Goal: Register for event/course

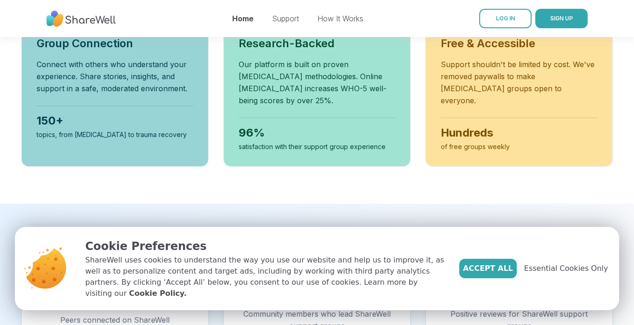
scroll to position [406, 0]
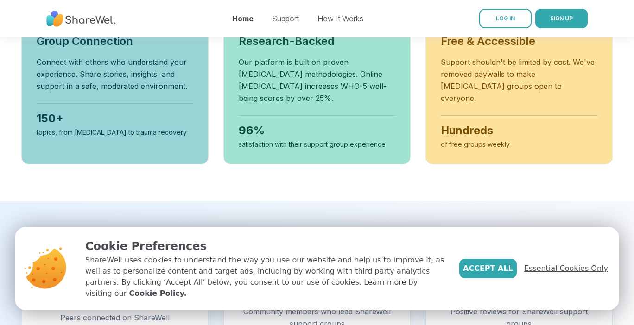
click at [579, 274] on span "Essential Cookies Only" at bounding box center [566, 268] width 84 height 11
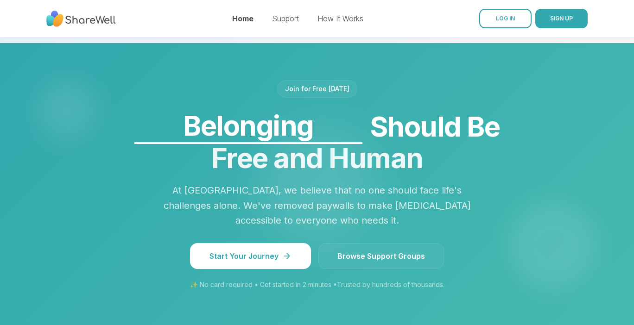
scroll to position [730, 0]
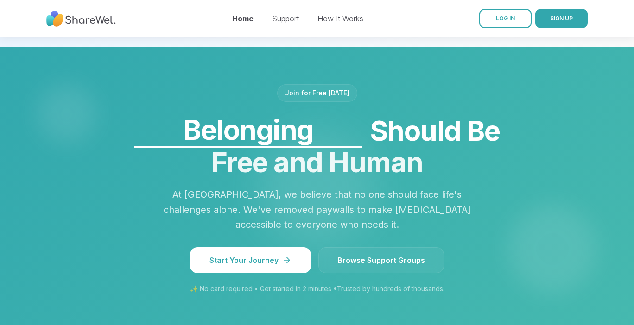
click at [364, 253] on link "Browse Support Groups" at bounding box center [381, 260] width 126 height 26
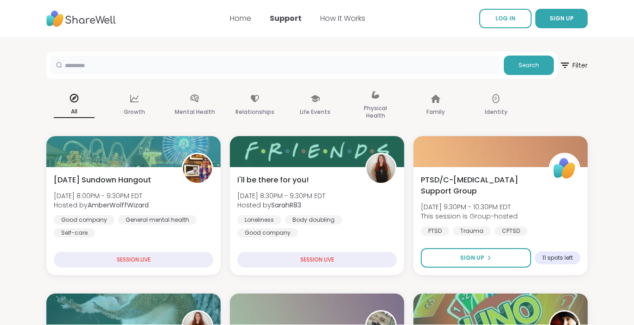
click at [104, 61] on input "text" at bounding box center [275, 65] width 450 height 19
type input "**********"
click at [529, 65] on span "Search" at bounding box center [528, 65] width 20 height 8
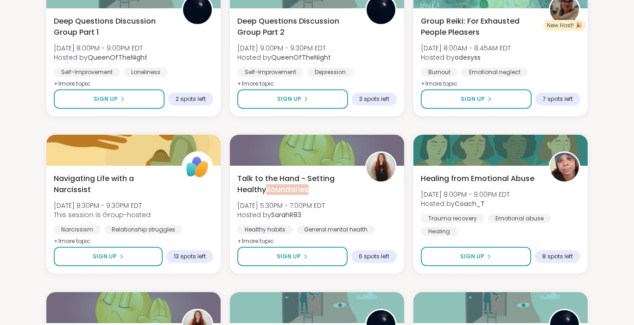
scroll to position [163, 0]
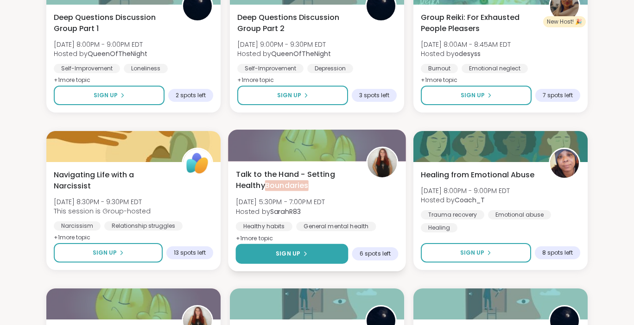
click at [321, 258] on button "Sign Up" at bounding box center [292, 254] width 113 height 20
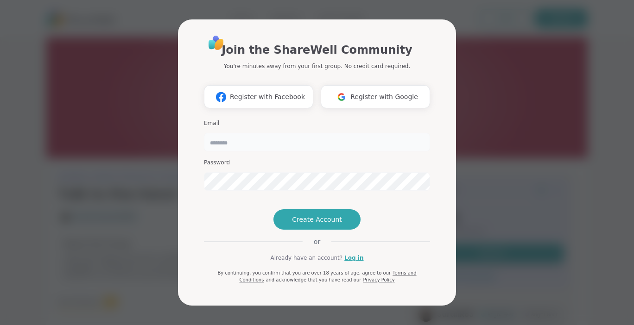
click at [263, 133] on input "email" at bounding box center [317, 142] width 226 height 19
click at [330, 224] on span "Create Account" at bounding box center [317, 219] width 50 height 9
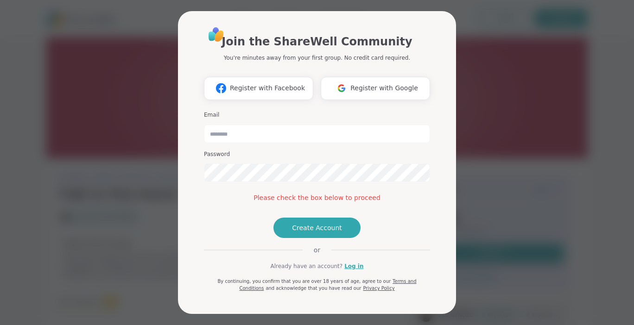
click at [331, 238] on div "Join the ShareWell Community You're minutes away from your first group. No cred…" at bounding box center [317, 159] width 226 height 266
click at [330, 238] on button "Create Account" at bounding box center [316, 228] width 87 height 20
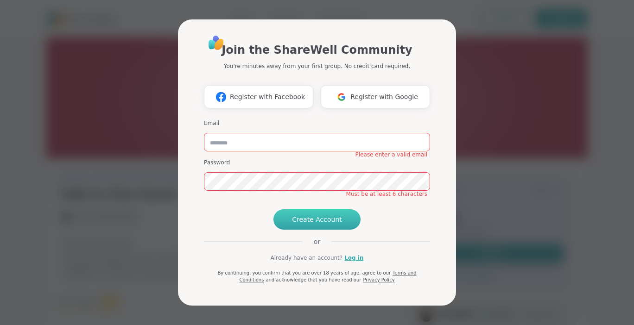
click at [326, 230] on button "Create Account" at bounding box center [316, 219] width 87 height 20
click at [340, 230] on button "Create Account" at bounding box center [316, 219] width 87 height 20
click at [432, 220] on div "Join the ShareWell Community You're minutes away from your first group. No cred…" at bounding box center [316, 164] width 241 height 283
click at [260, 133] on input "email" at bounding box center [317, 142] width 226 height 19
type input "**********"
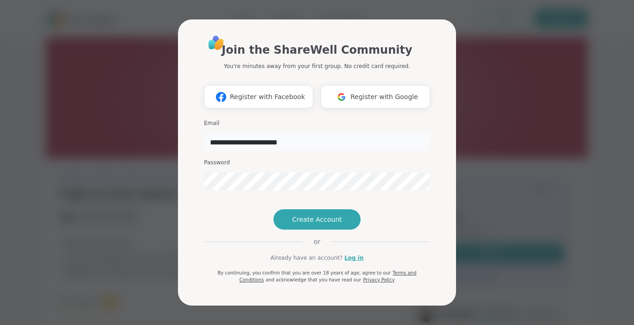
drag, startPoint x: 314, startPoint y: 129, endPoint x: 142, endPoint y: 126, distance: 171.9
click at [142, 126] on div "**********" at bounding box center [317, 162] width 623 height 325
click at [166, 154] on div "Join the ShareWell Community You're minutes away from your first group. No cred…" at bounding box center [317, 162] width 623 height 325
click at [221, 133] on input "email" at bounding box center [317, 142] width 226 height 19
type input "*"
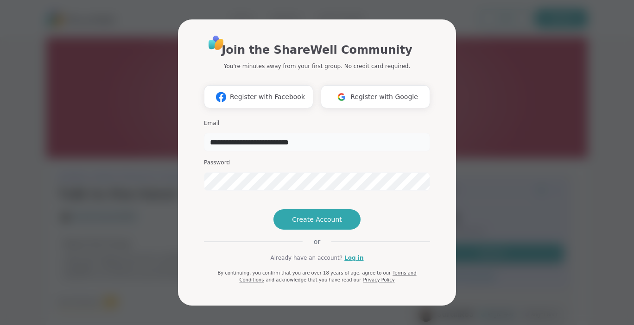
type input "**********"
drag, startPoint x: 312, startPoint y: 235, endPoint x: 315, endPoint y: 225, distance: 10.6
click at [313, 224] on span "Create Account" at bounding box center [317, 219] width 50 height 9
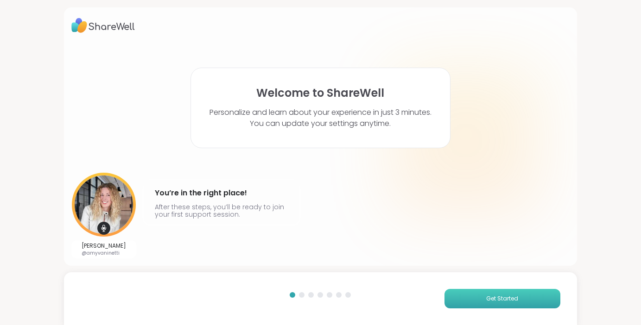
click at [522, 295] on button "Get Started" at bounding box center [502, 298] width 116 height 19
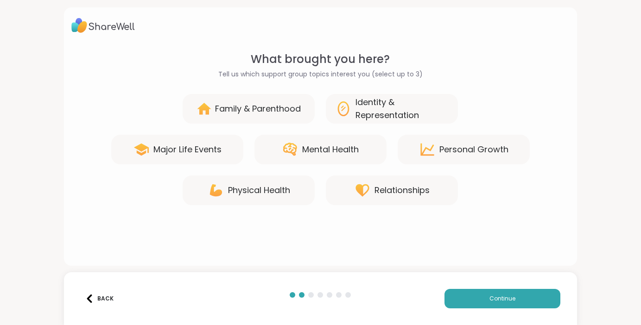
click at [272, 189] on div "Physical Health" at bounding box center [259, 190] width 62 height 13
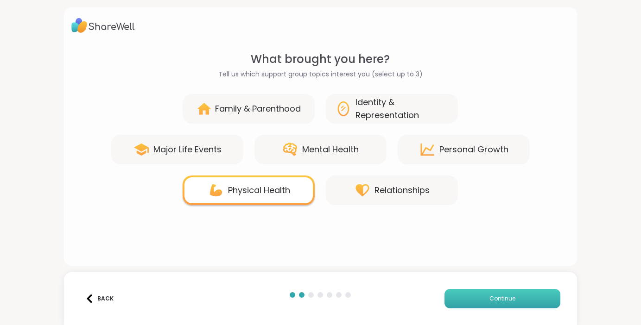
click at [533, 302] on button "Continue" at bounding box center [502, 298] width 116 height 19
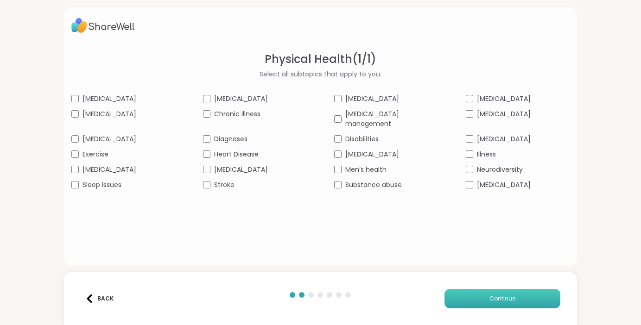
click at [477, 296] on button "Continue" at bounding box center [502, 298] width 116 height 19
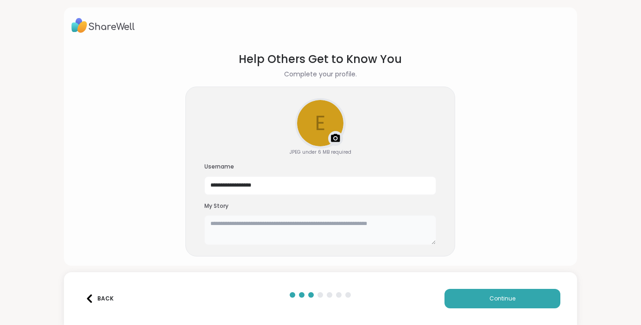
click at [245, 224] on textarea at bounding box center [320, 230] width 232 height 30
type textarea "*"
type textarea "***"
drag, startPoint x: 279, startPoint y: 185, endPoint x: 194, endPoint y: 180, distance: 85.4
click at [194, 180] on div "**********" at bounding box center [320, 172] width 270 height 170
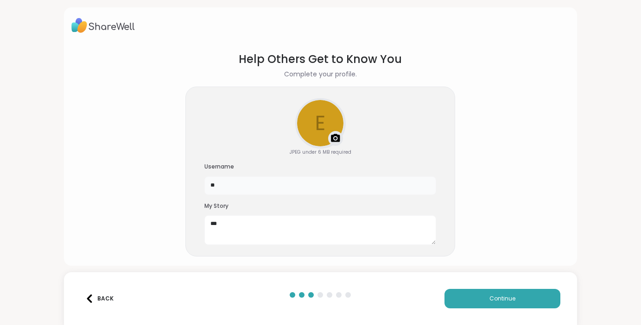
type input "*"
type input "**********"
click at [500, 298] on span "Continue" at bounding box center [502, 299] width 26 height 8
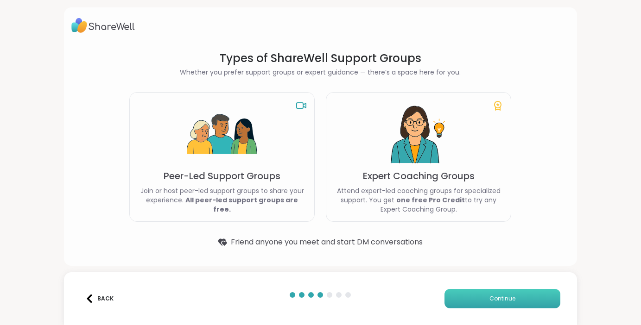
click at [457, 295] on button "Continue" at bounding box center [502, 298] width 116 height 19
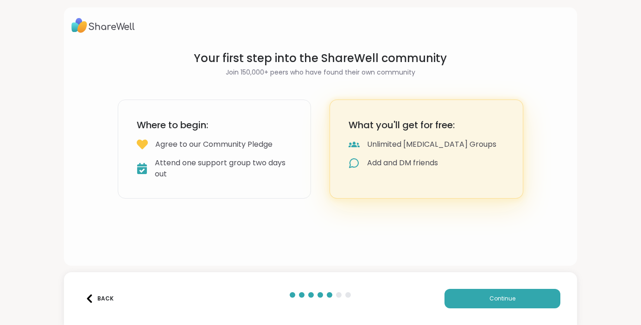
click at [97, 296] on div "Back" at bounding box center [99, 299] width 28 height 8
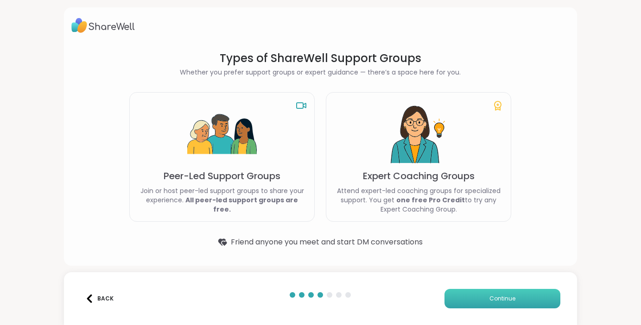
click at [491, 298] on span "Continue" at bounding box center [502, 299] width 26 height 8
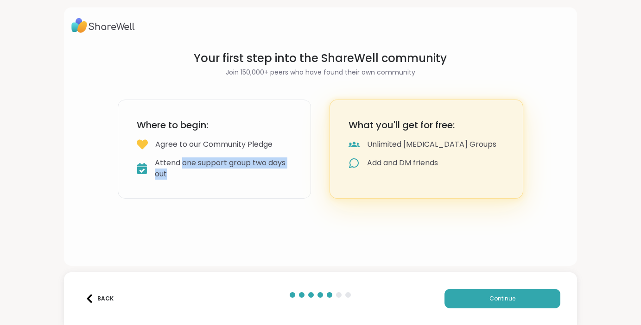
drag, startPoint x: 187, startPoint y: 157, endPoint x: 276, endPoint y: 204, distance: 100.5
click at [193, 178] on div "Attend one support group two days out" at bounding box center [224, 168] width 138 height 22
click at [468, 292] on button "Continue" at bounding box center [502, 298] width 116 height 19
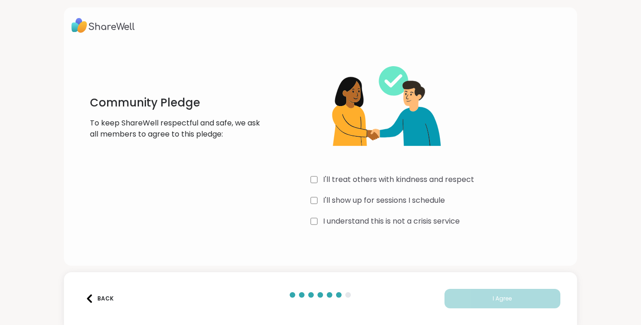
click at [316, 202] on div "I'll show up for sessions I schedule" at bounding box center [439, 200] width 258 height 11
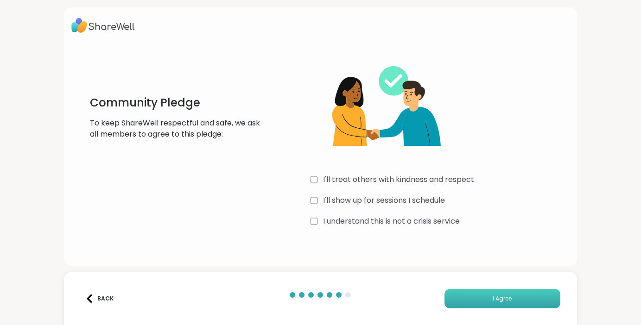
click at [478, 297] on button "I Agree" at bounding box center [502, 298] width 116 height 19
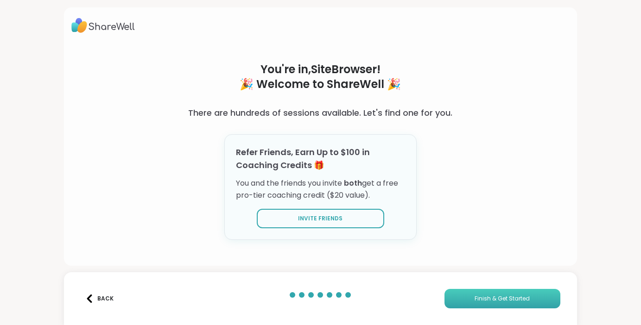
click at [483, 295] on span "Finish & Get Started" at bounding box center [501, 299] width 55 height 8
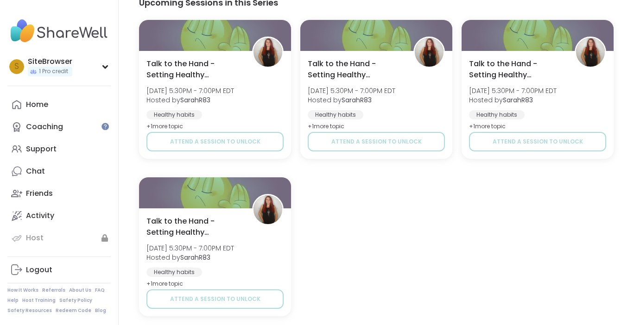
scroll to position [608, 0]
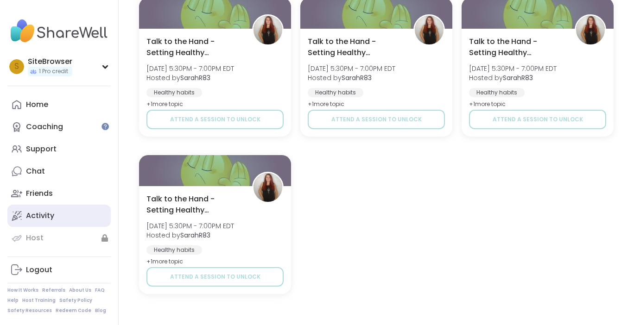
click at [40, 215] on div "Activity" at bounding box center [40, 216] width 28 height 10
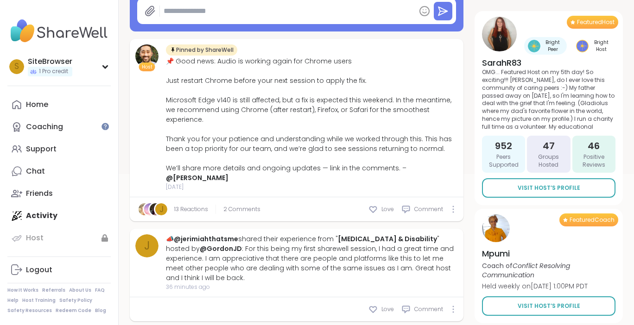
scroll to position [207, 0]
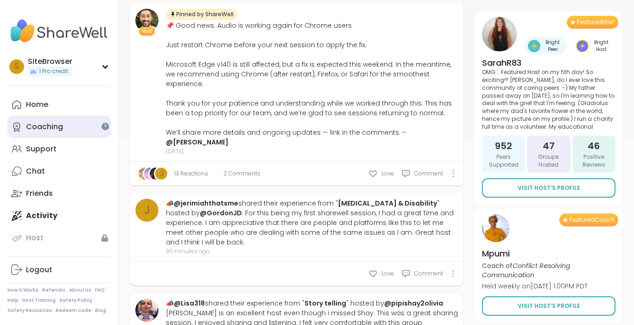
click at [47, 129] on div "Coaching" at bounding box center [44, 127] width 37 height 10
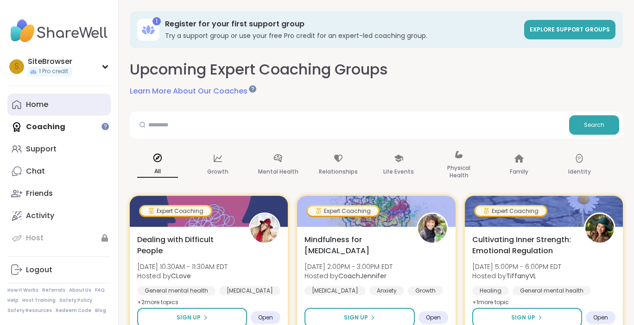
click at [47, 108] on div "Home" at bounding box center [37, 105] width 22 height 10
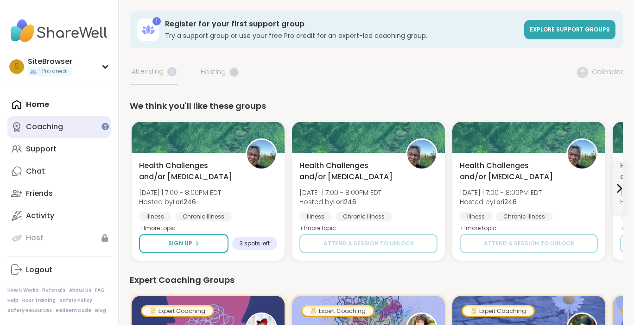
click at [46, 129] on div "Coaching" at bounding box center [44, 127] width 37 height 10
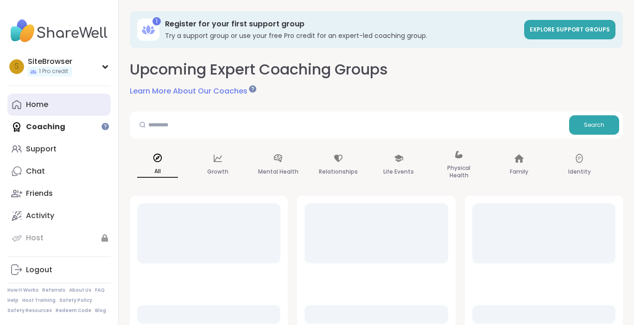
click at [47, 109] on div "Home" at bounding box center [37, 105] width 22 height 10
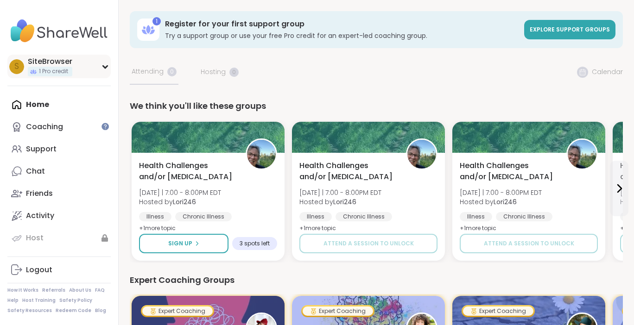
click at [98, 68] on div "S SiteBrowser 1 Pro credit" at bounding box center [58, 67] width 103 height 24
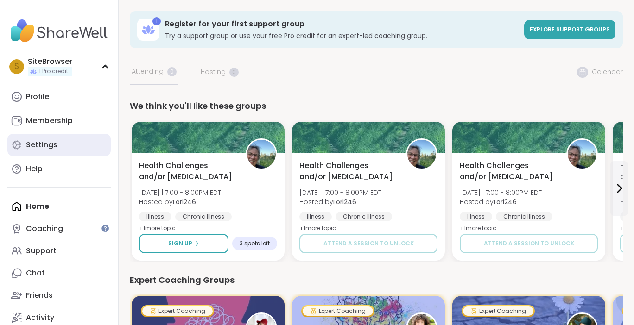
click at [69, 141] on link "Settings" at bounding box center [58, 145] width 103 height 22
select select "**"
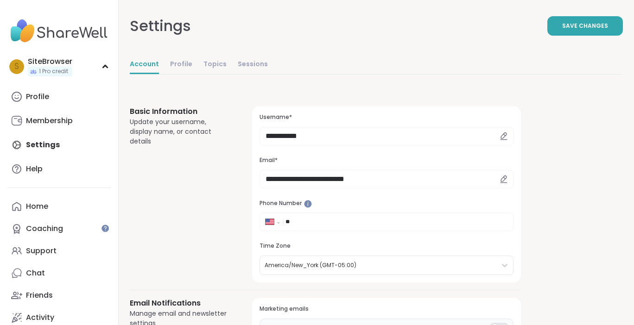
scroll to position [219, 0]
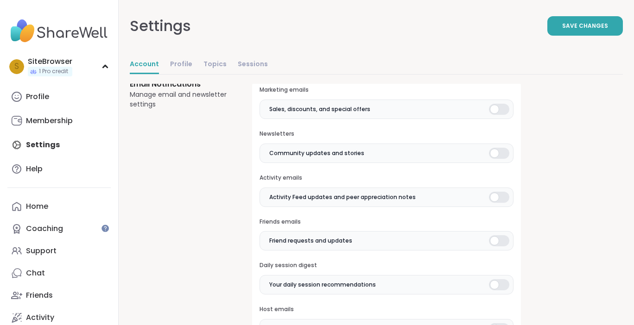
click at [491, 111] on div at bounding box center [499, 109] width 20 height 11
click at [494, 155] on div at bounding box center [499, 153] width 20 height 11
click at [492, 198] on div at bounding box center [499, 197] width 20 height 11
click at [491, 233] on label "Friend requests and updates" at bounding box center [386, 240] width 254 height 19
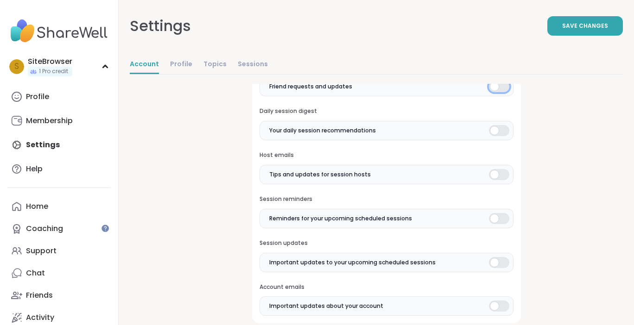
scroll to position [380, 0]
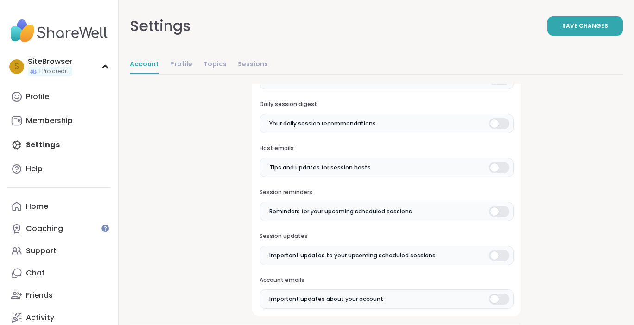
click at [494, 126] on div at bounding box center [499, 123] width 20 height 11
click at [488, 162] on label "Tips and updates for session hosts" at bounding box center [386, 167] width 254 height 19
drag, startPoint x: 488, startPoint y: 198, endPoint x: 490, endPoint y: 208, distance: 10.4
click at [488, 200] on div "Session reminders Reminders for your upcoming scheduled sessions" at bounding box center [386, 205] width 254 height 33
click at [490, 210] on div at bounding box center [499, 211] width 20 height 11
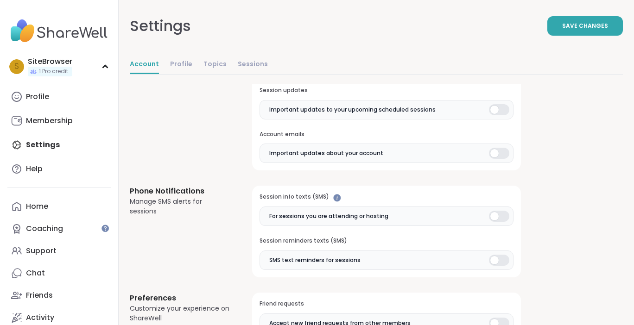
scroll to position [464, 0]
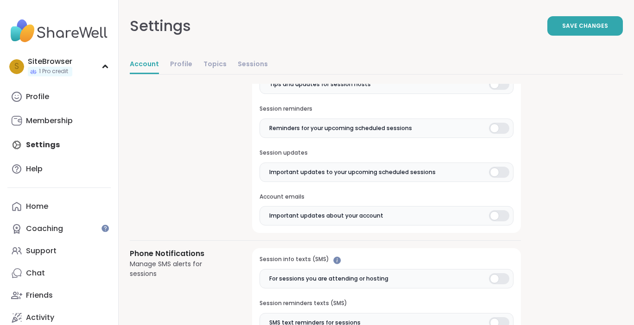
click at [495, 172] on div at bounding box center [499, 172] width 20 height 11
click at [494, 209] on label "Important updates about your account" at bounding box center [386, 215] width 254 height 19
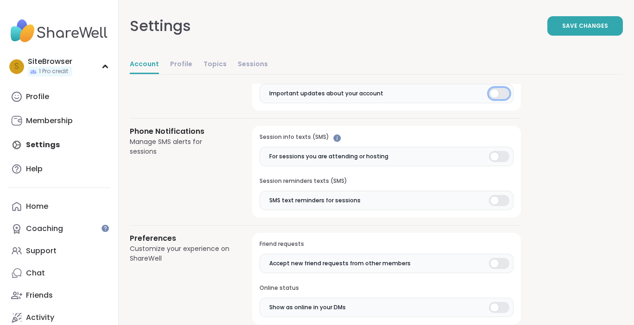
scroll to position [610, 0]
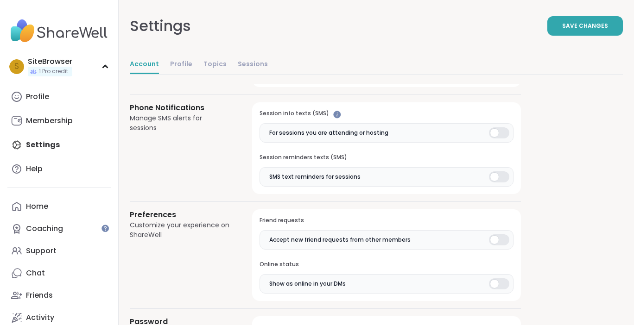
click at [494, 135] on div at bounding box center [499, 132] width 20 height 11
click at [496, 175] on div at bounding box center [499, 176] width 20 height 11
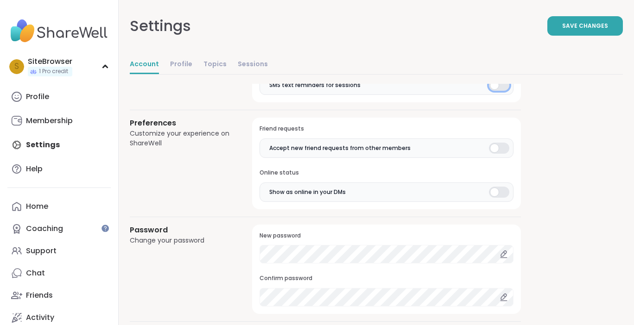
scroll to position [730, 0]
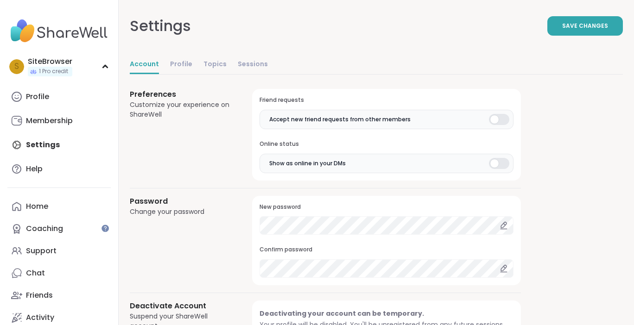
click at [496, 120] on div at bounding box center [499, 119] width 20 height 11
click at [496, 161] on div at bounding box center [499, 163] width 20 height 11
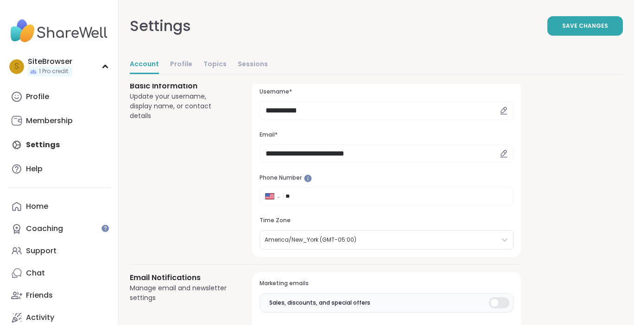
scroll to position [0, 0]
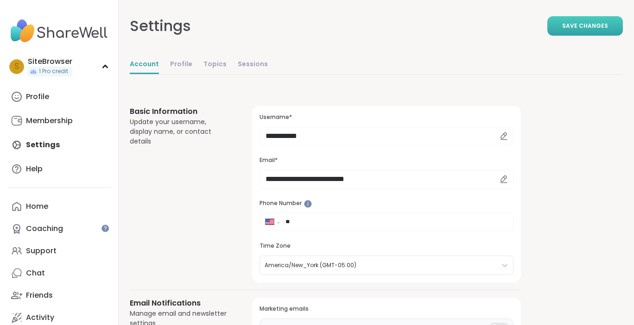
click at [558, 26] on button "Save Changes" at bounding box center [584, 25] width 75 height 19
click at [570, 30] on button "Save Changes" at bounding box center [584, 25] width 75 height 19
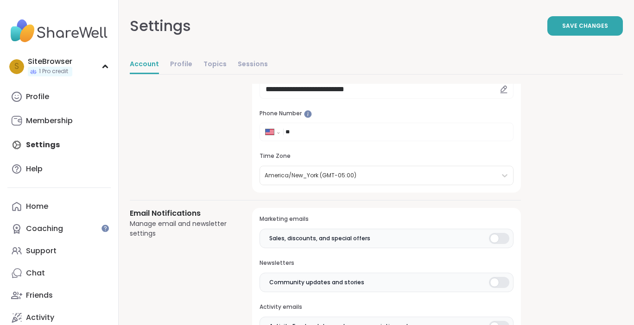
scroll to position [182, 0]
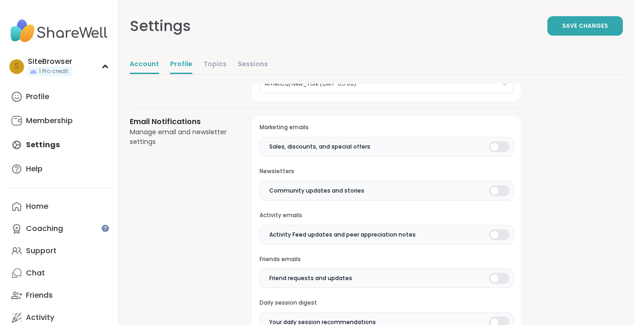
click at [179, 63] on link "Profile" at bounding box center [181, 65] width 22 height 19
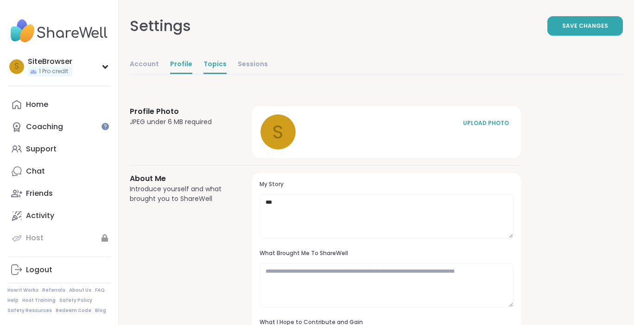
click at [209, 65] on link "Topics" at bounding box center [214, 65] width 23 height 19
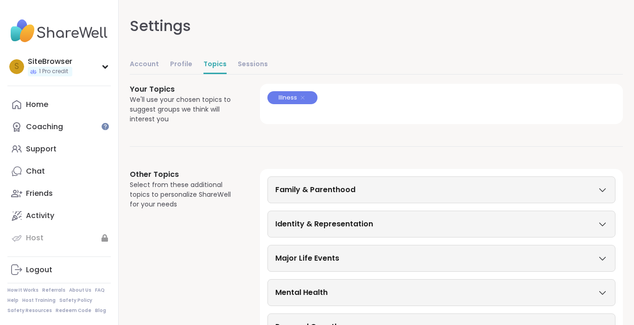
drag, startPoint x: 633, startPoint y: 149, endPoint x: 624, endPoint y: 91, distance: 58.6
click at [624, 91] on div "Settings Account Profile Topics Sessions Your Topics We'll use your chosen topi…" at bounding box center [376, 225] width 515 height 451
click at [245, 61] on link "Sessions" at bounding box center [253, 65] width 30 height 19
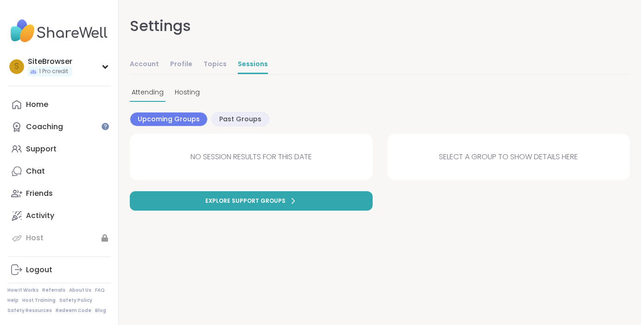
click at [205, 145] on div "NO SESSION RESULTS FOR THIS DATE" at bounding box center [251, 157] width 243 height 46
click at [240, 161] on span "NO SESSION RESULTS FOR THIS DATE" at bounding box center [250, 156] width 121 height 11
drag, startPoint x: 240, startPoint y: 161, endPoint x: 432, endPoint y: 175, distance: 192.3
click at [245, 161] on span "NO SESSION RESULTS FOR THIS DATE" at bounding box center [250, 156] width 121 height 11
click at [524, 160] on span "Select a group to show details here" at bounding box center [508, 156] width 139 height 11
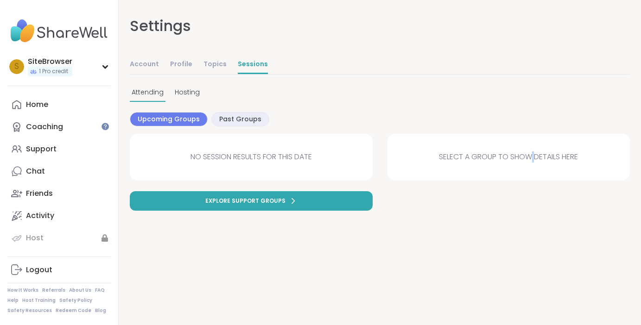
click at [524, 160] on span "Select a group to show details here" at bounding box center [508, 156] width 139 height 11
click at [185, 92] on span "Hosting" at bounding box center [187, 93] width 25 height 10
click at [211, 62] on link "Topics" at bounding box center [214, 65] width 23 height 19
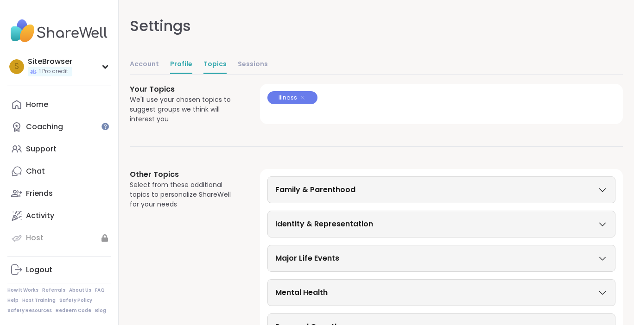
click at [181, 62] on link "Profile" at bounding box center [181, 65] width 22 height 19
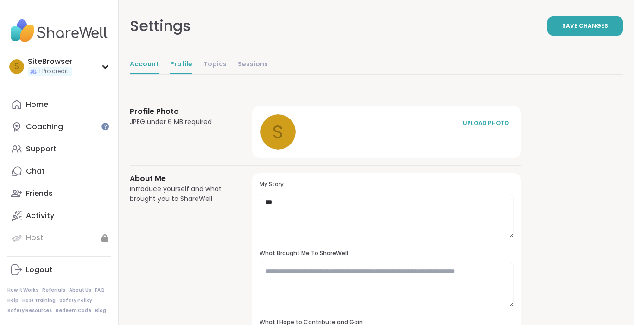
click at [146, 64] on link "Account" at bounding box center [144, 65] width 29 height 19
select select "**"
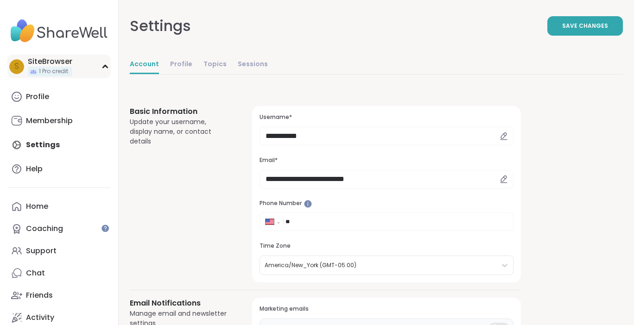
click at [84, 69] on div "S SiteBrowser 1 Pro credit" at bounding box center [58, 67] width 103 height 24
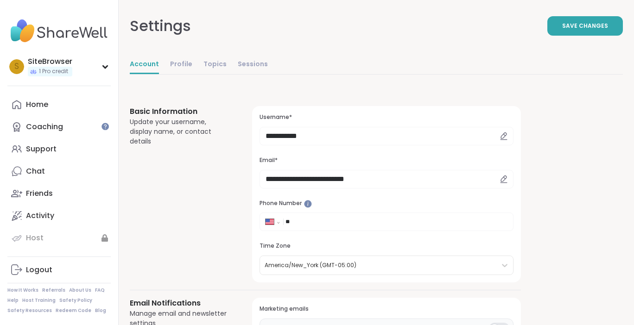
click at [75, 36] on img at bounding box center [58, 31] width 103 height 32
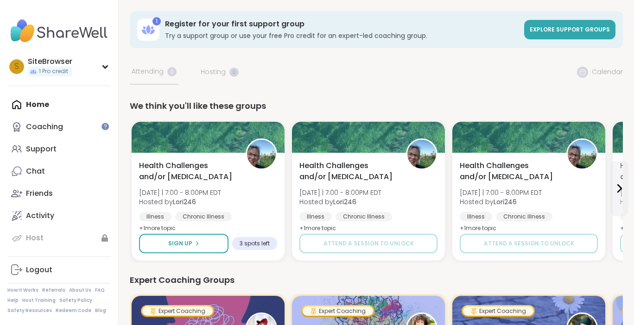
click at [173, 43] on div "1 Register for your first support group Try a support group or use your free Pr…" at bounding box center [376, 29] width 493 height 37
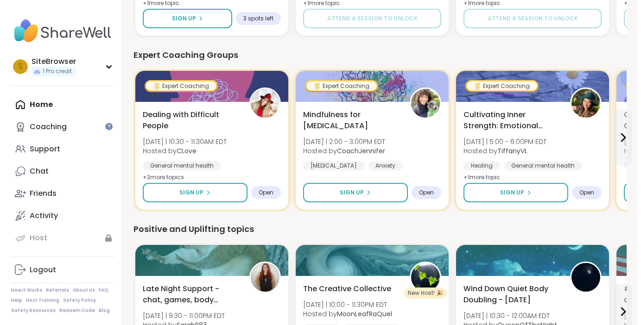
scroll to position [236, 0]
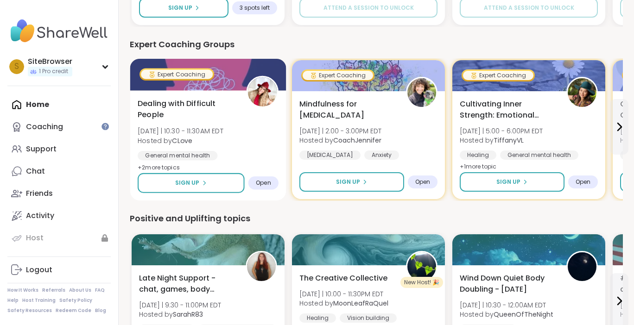
click at [231, 107] on span "Dealing with Difficult People" at bounding box center [187, 109] width 98 height 23
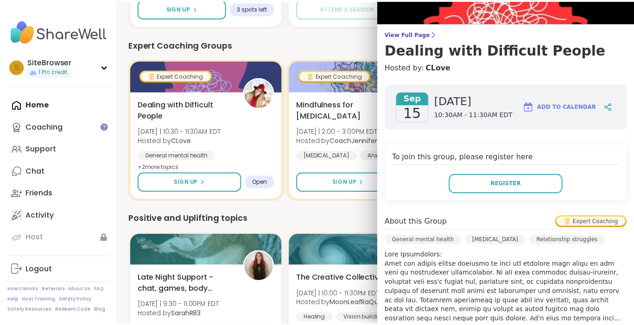
scroll to position [0, 0]
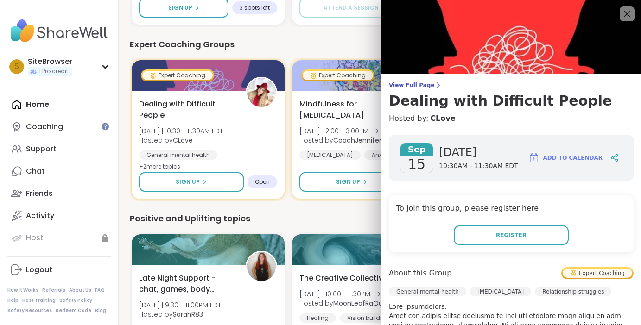
click at [571, 157] on span "Add to Calendar" at bounding box center [572, 158] width 59 height 8
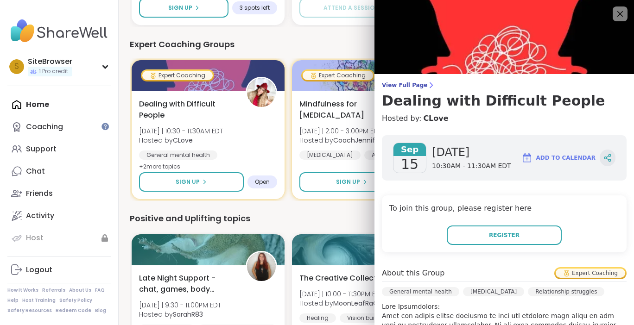
click at [604, 160] on icon at bounding box center [607, 158] width 8 height 8
click at [617, 9] on icon at bounding box center [620, 14] width 12 height 12
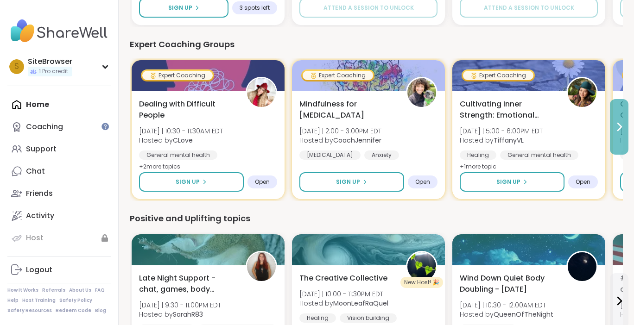
click at [619, 130] on icon at bounding box center [618, 126] width 11 height 11
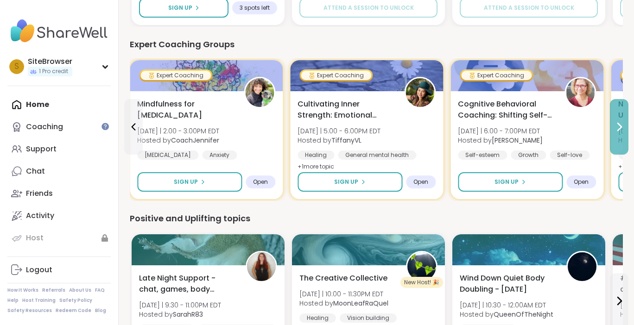
click at [619, 130] on icon at bounding box center [618, 126] width 11 height 11
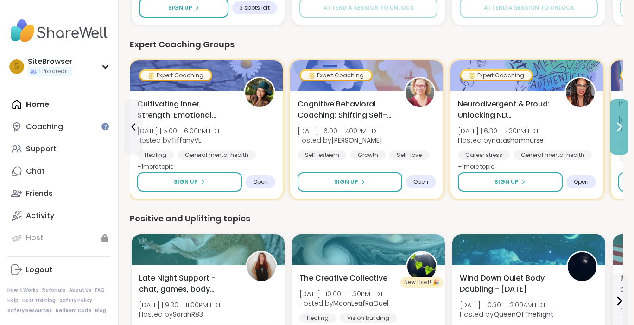
click at [619, 130] on icon at bounding box center [618, 126] width 11 height 11
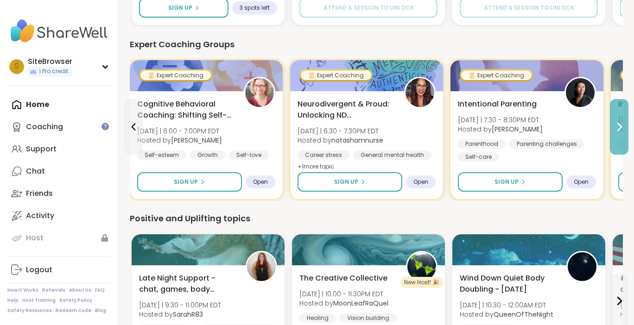
click at [619, 130] on icon at bounding box center [618, 126] width 11 height 11
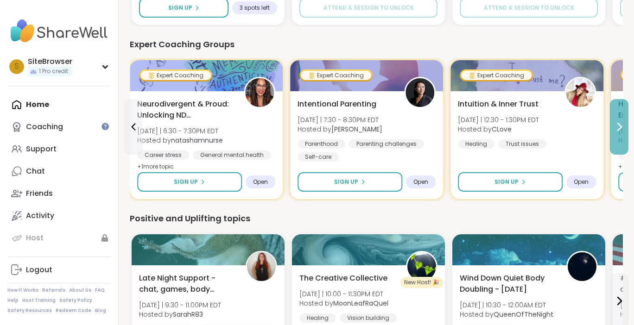
click at [619, 130] on icon at bounding box center [618, 126] width 11 height 11
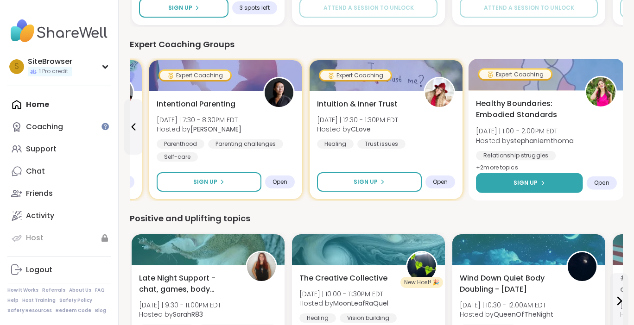
click at [542, 184] on icon at bounding box center [543, 183] width 6 height 6
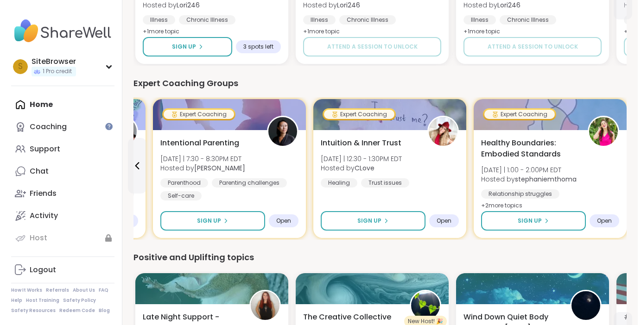
scroll to position [195, 0]
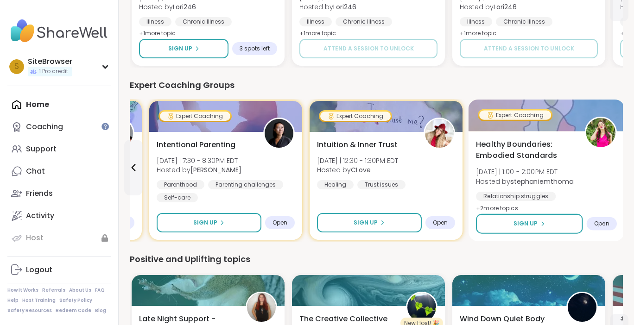
click at [539, 146] on span "Healthy Boundaries: Embodied Standards" at bounding box center [525, 150] width 98 height 23
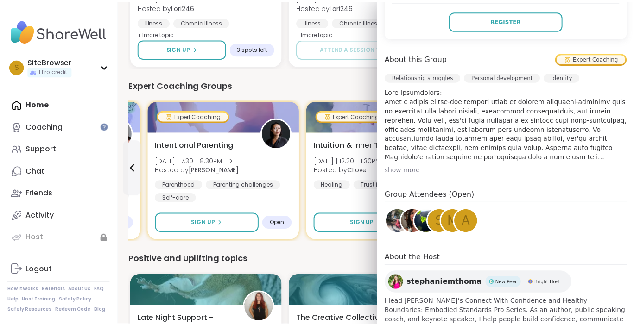
scroll to position [272, 0]
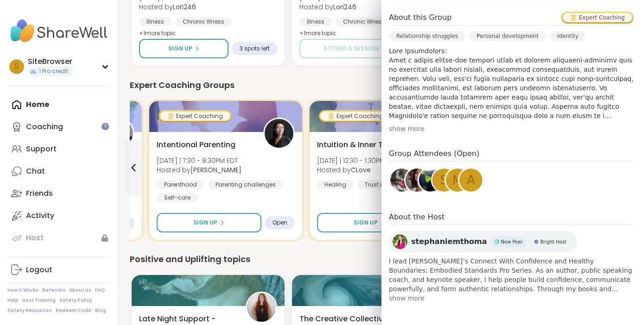
click at [323, 253] on div "Positive and Uplifting topics" at bounding box center [380, 259] width 500 height 13
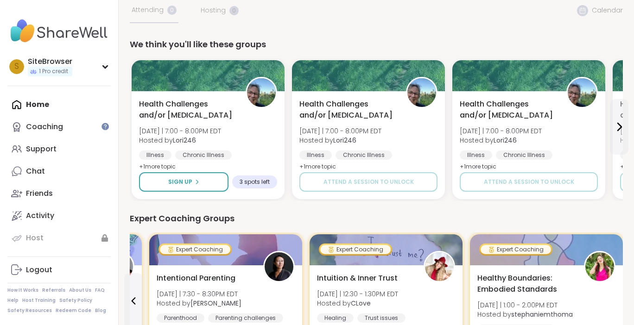
scroll to position [80, 0]
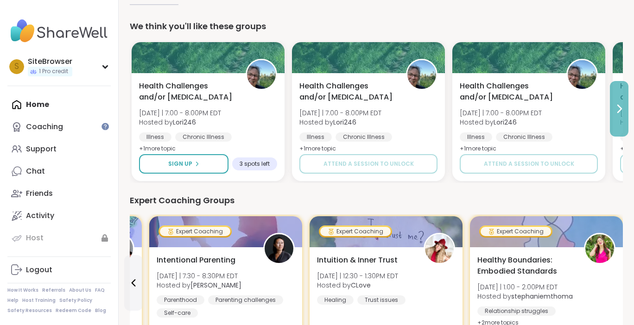
click at [622, 112] on icon at bounding box center [618, 108] width 11 height 11
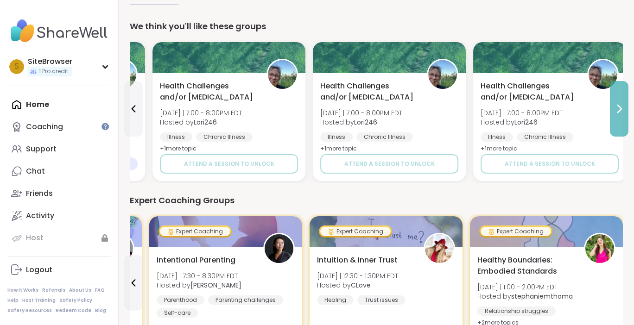
click at [622, 112] on icon at bounding box center [618, 108] width 11 height 11
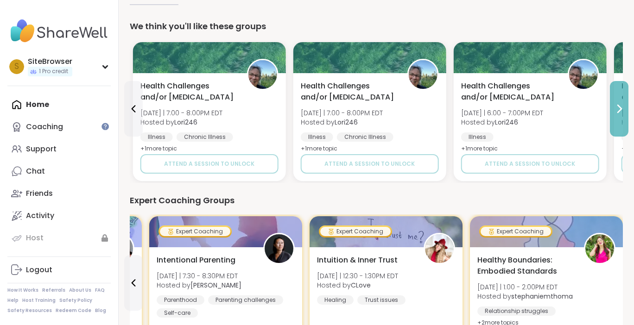
click at [622, 112] on icon at bounding box center [618, 108] width 11 height 11
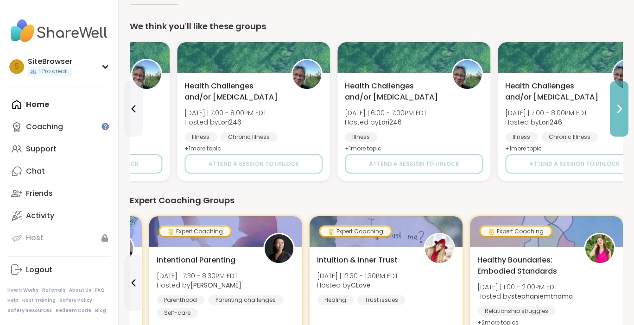
click at [622, 112] on icon at bounding box center [618, 108] width 11 height 11
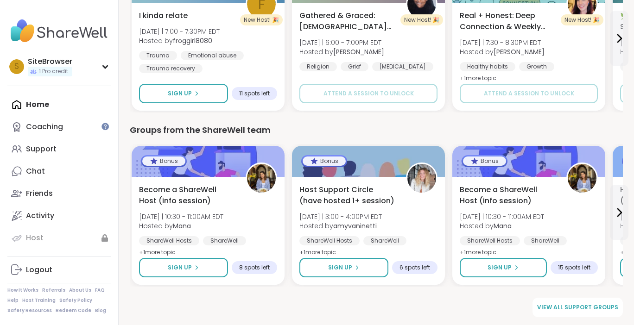
scroll to position [674, 0]
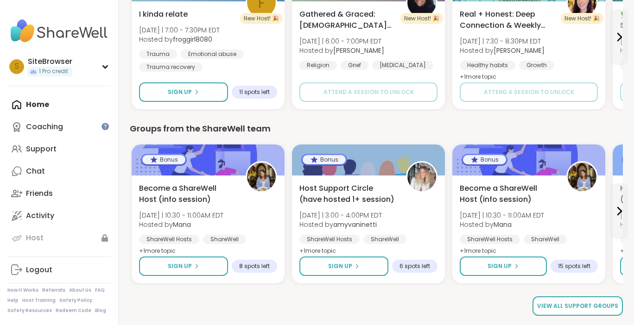
click at [560, 301] on link "View all support groups" at bounding box center [577, 305] width 90 height 19
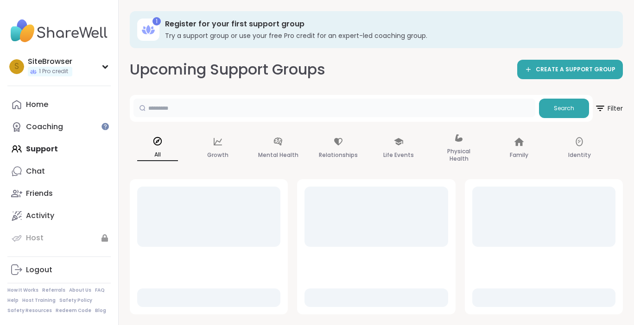
click at [248, 103] on input "text" at bounding box center [334, 108] width 402 height 19
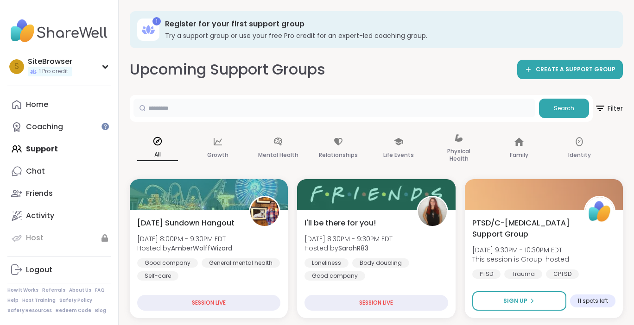
type input "**********"
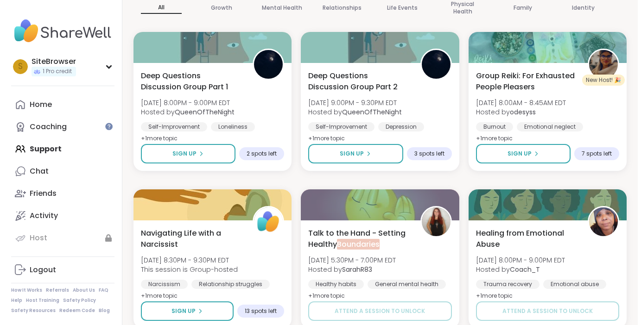
scroll to position [207, 0]
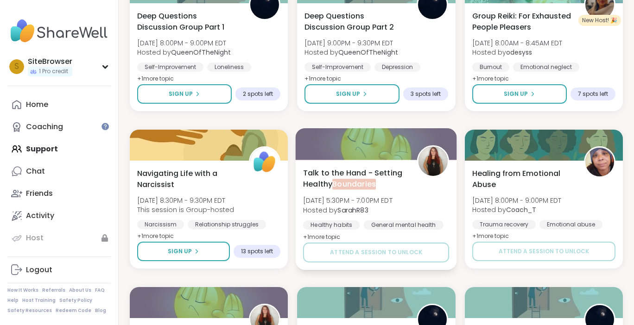
click at [373, 206] on span "Hosted by SarahR83" at bounding box center [347, 209] width 89 height 9
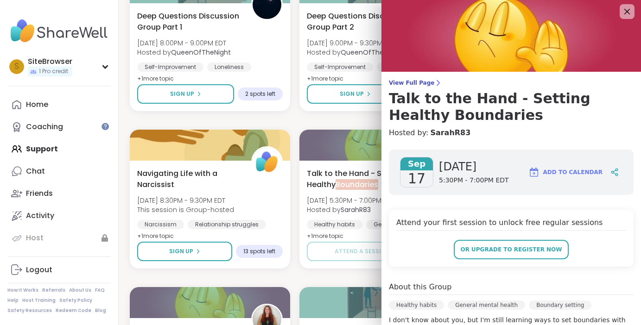
scroll to position [0, 0]
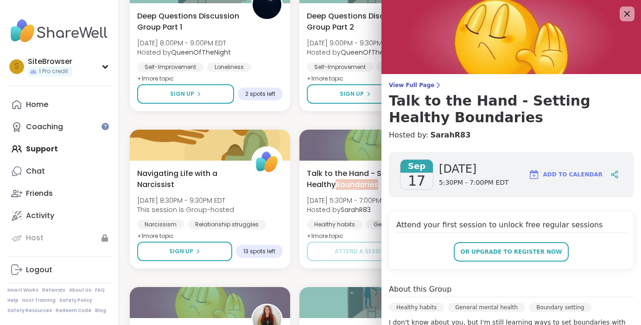
click at [450, 214] on div "Attend your first session to unlock free regular sessions or upgrade to registe…" at bounding box center [511, 240] width 245 height 57
click at [438, 221] on h4 "Attend your first session to unlock free regular sessions" at bounding box center [511, 226] width 230 height 13
click at [621, 9] on icon at bounding box center [627, 14] width 12 height 12
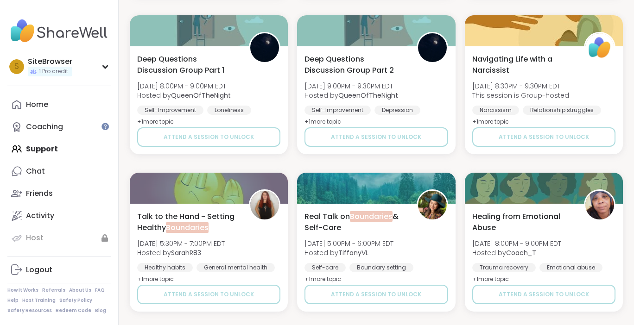
scroll to position [1763, 0]
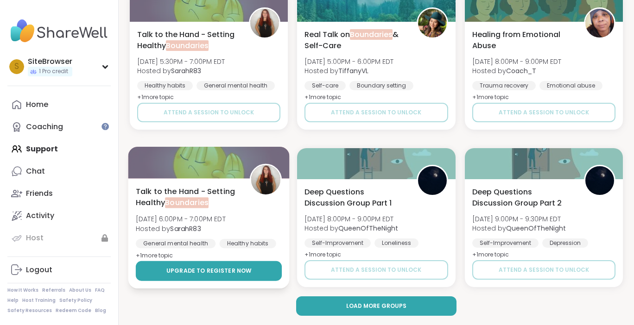
click at [212, 272] on span "Upgrade to register now" at bounding box center [208, 271] width 85 height 8
click at [233, 266] on button "Upgrade to register now" at bounding box center [209, 271] width 146 height 20
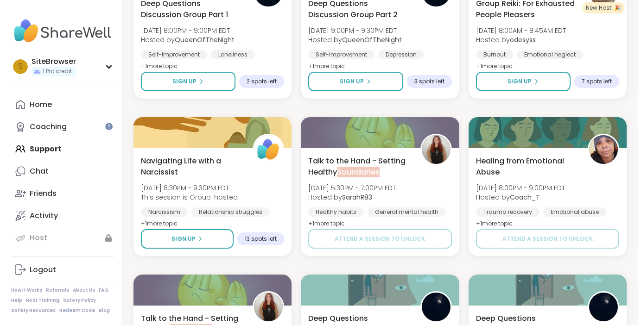
scroll to position [107, 0]
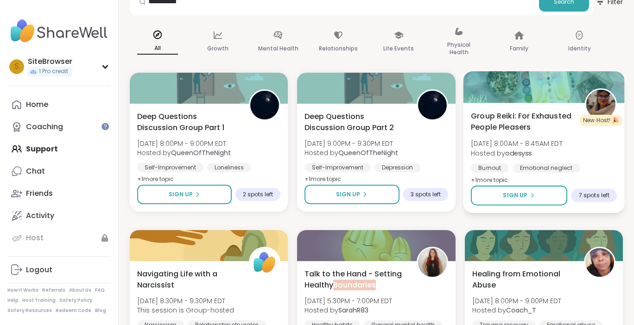
click at [524, 109] on div "Group Reiki: For Exhausted People Pleasers [DATE] 8:00AM - 8:45AM EDT Hosted by…" at bounding box center [543, 158] width 161 height 110
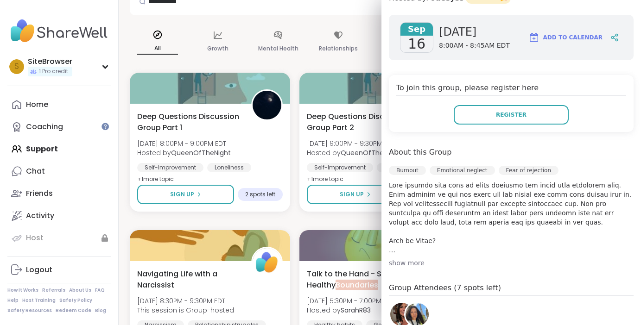
scroll to position [148, 0]
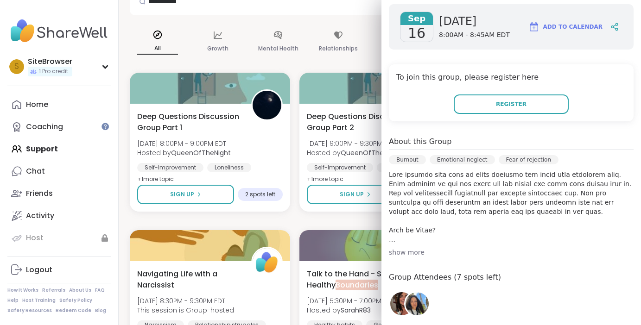
click at [389, 239] on p at bounding box center [511, 207] width 245 height 74
click at [411, 228] on p at bounding box center [511, 207] width 245 height 74
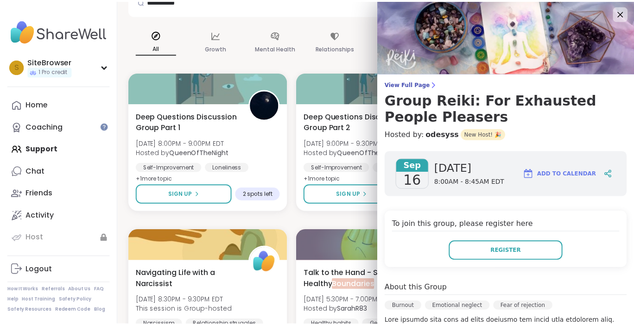
scroll to position [0, 0]
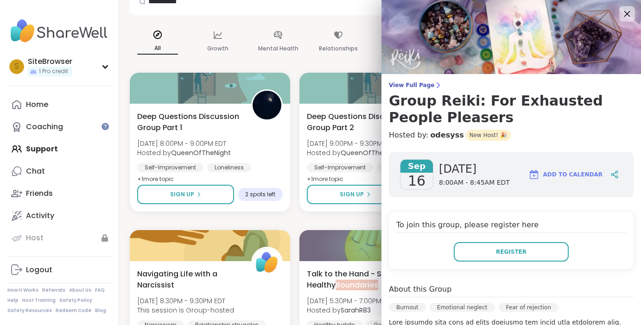
click at [621, 13] on icon at bounding box center [627, 14] width 12 height 12
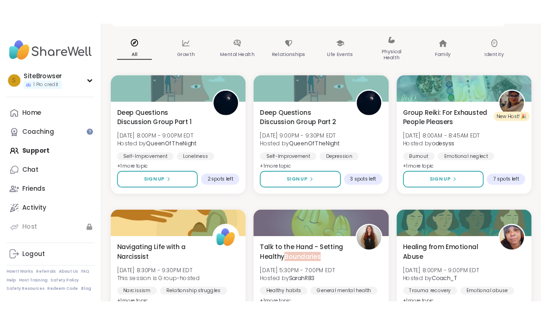
scroll to position [154, 0]
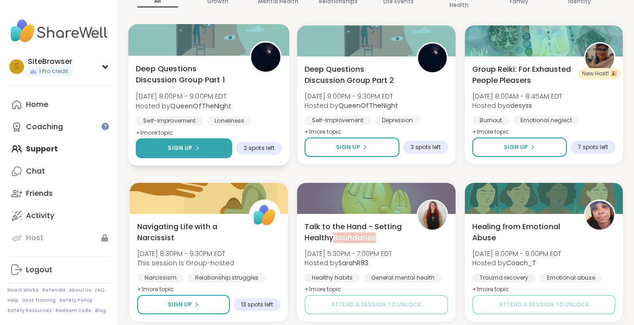
click at [192, 150] on div "Sign Up" at bounding box center [184, 148] width 32 height 8
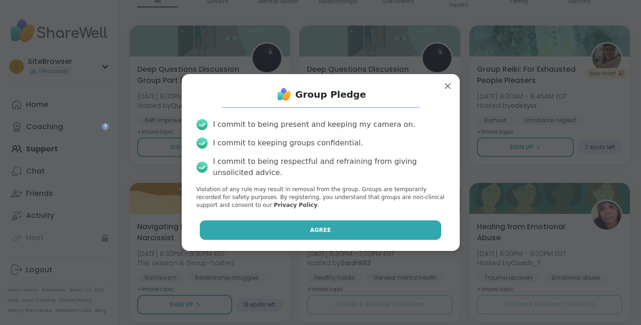
click at [310, 233] on span "Agree" at bounding box center [320, 230] width 21 height 8
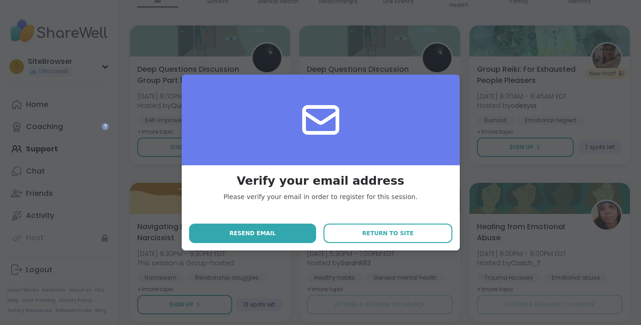
click at [302, 259] on div "Verify your email address Please verify your email in order to register for thi…" at bounding box center [320, 162] width 629 height 325
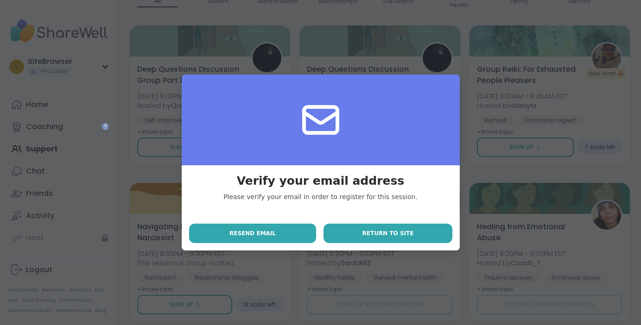
click at [363, 238] on button "Return to site" at bounding box center [387, 233] width 128 height 19
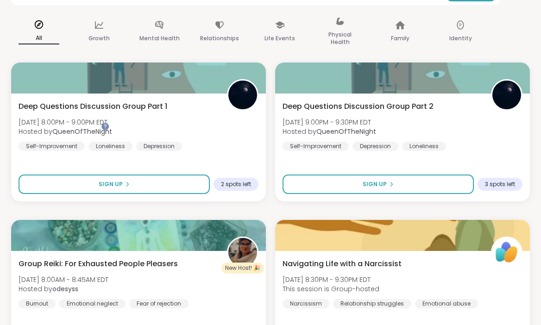
click at [0, 0] on img at bounding box center [0, 0] width 0 height 0
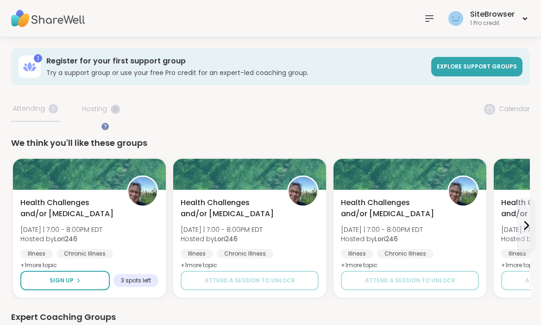
click at [0, 0] on div "SiteBrowser" at bounding box center [0, 0] width 0 height 0
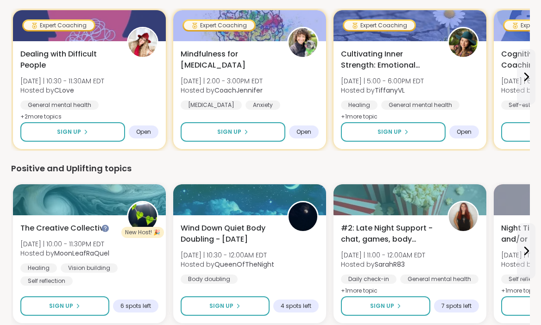
scroll to position [674, 0]
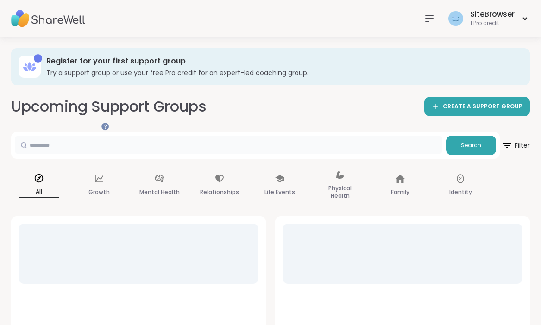
click at [189, 136] on input "text" at bounding box center [229, 145] width 428 height 19
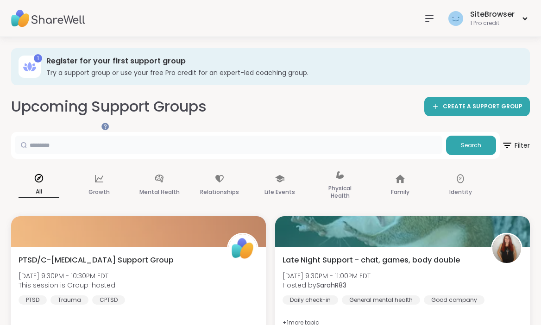
type input "**********"
click at [466, 141] on span "Search" at bounding box center [471, 145] width 20 height 8
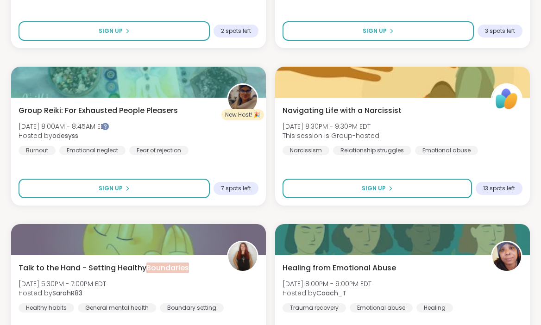
scroll to position [389, 0]
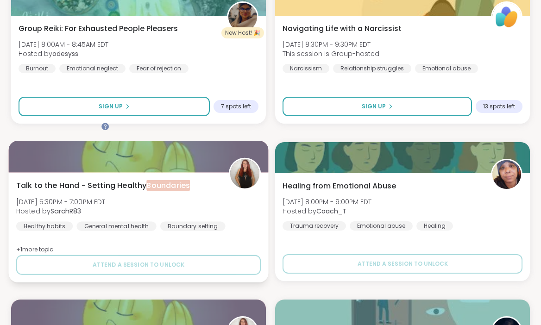
click at [237, 180] on div "Talk to the Hand - Setting Healthy Boundaries [DATE] 5:30PM - 7:00PM EDT Hosted…" at bounding box center [138, 205] width 245 height 51
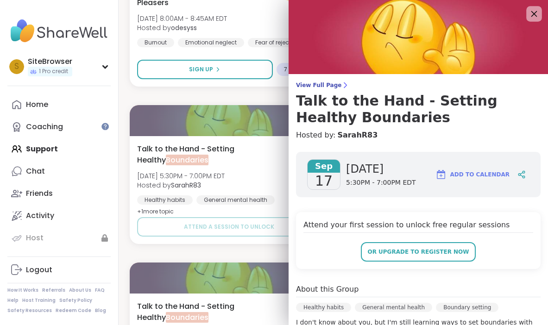
click at [528, 11] on icon at bounding box center [534, 14] width 12 height 12
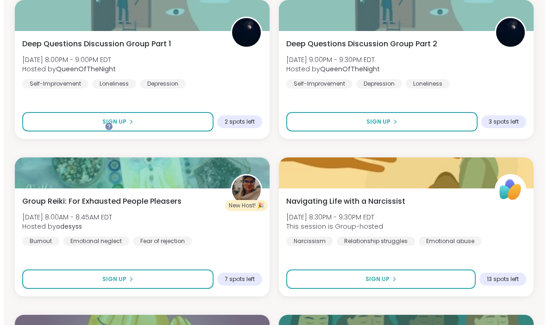
scroll to position [170, 0]
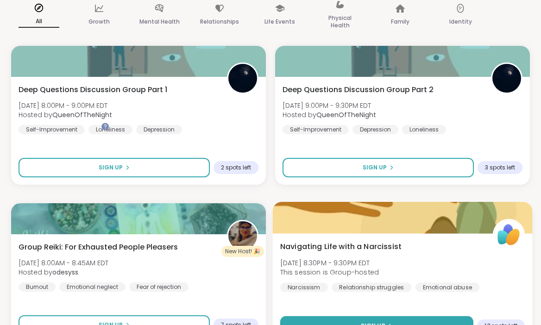
click at [385, 322] on span "Sign Up" at bounding box center [373, 326] width 25 height 8
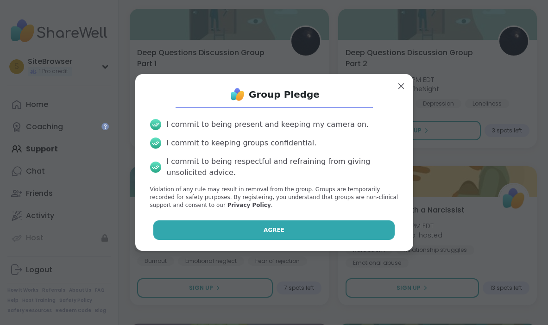
click at [270, 227] on span "Agree" at bounding box center [274, 230] width 21 height 8
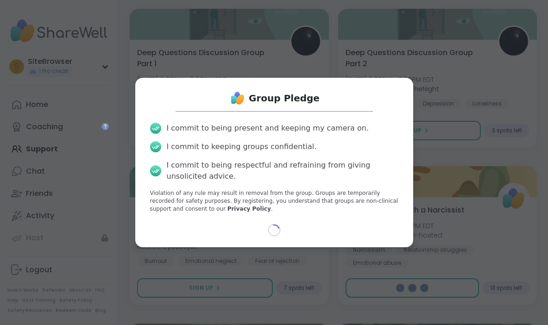
select select "**"
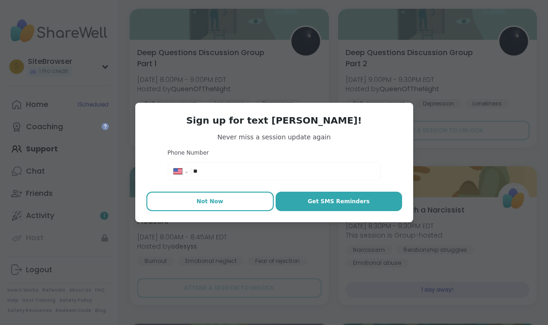
click at [196, 203] on span "Not Now" at bounding box center [209, 201] width 27 height 8
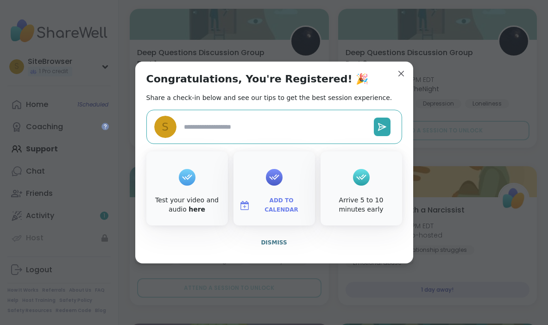
click at [273, 179] on icon at bounding box center [274, 177] width 15 height 14
click at [275, 176] on icon at bounding box center [274, 177] width 15 height 14
click at [269, 223] on div "Add to Calendar" at bounding box center [274, 188] width 82 height 74
click at [235, 127] on textarea at bounding box center [275, 127] width 190 height 17
click at [186, 181] on icon at bounding box center [187, 177] width 15 height 14
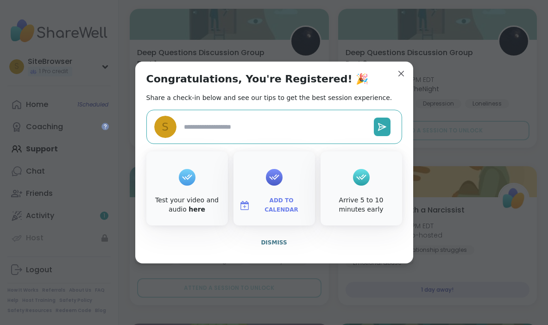
click at [361, 185] on div at bounding box center [361, 177] width 17 height 17
click at [224, 124] on textarea at bounding box center [275, 127] width 190 height 17
type textarea "*"
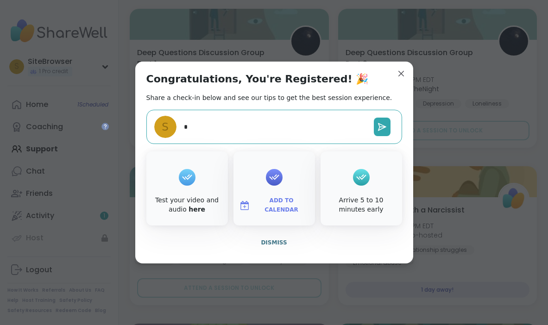
type textarea "**"
type textarea "*"
type textarea "***"
type textarea "*"
type textarea "****"
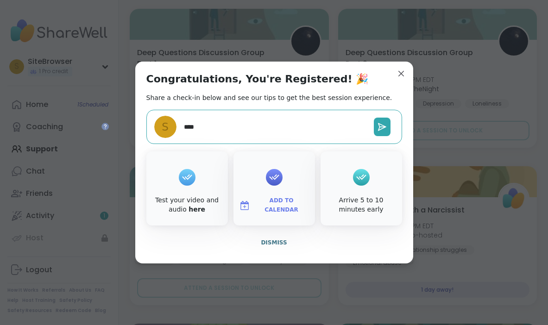
type textarea "*"
type textarea "****"
type textarea "*"
type textarea "******"
type textarea "*"
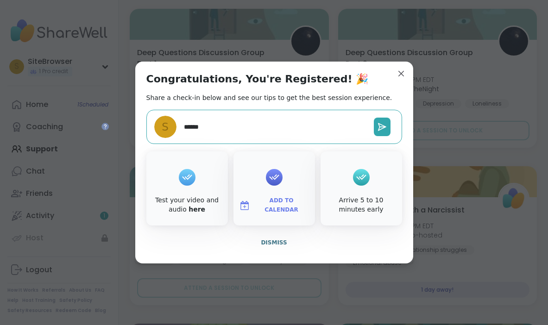
type textarea "*******"
type textarea "*"
type textarea "********"
type textarea "*"
type textarea "*********"
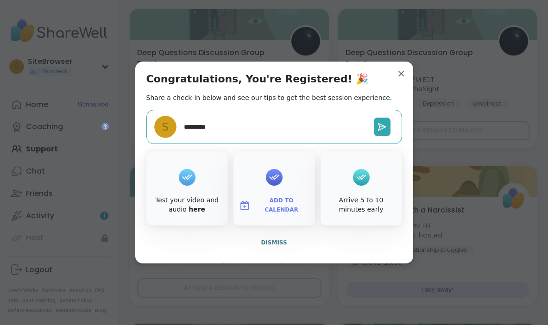
type textarea "*"
type textarea "**********"
type textarea "*"
type textarea "**********"
type textarea "*"
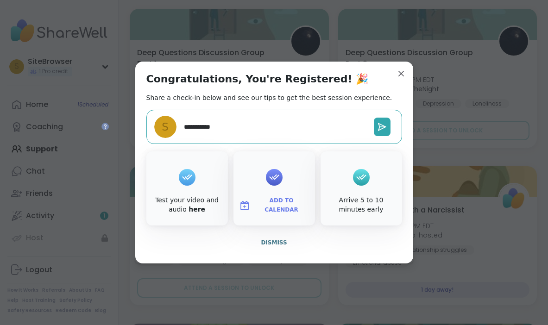
type textarea "**********"
type textarea "*"
type textarea "**********"
type textarea "*"
type textarea "**********"
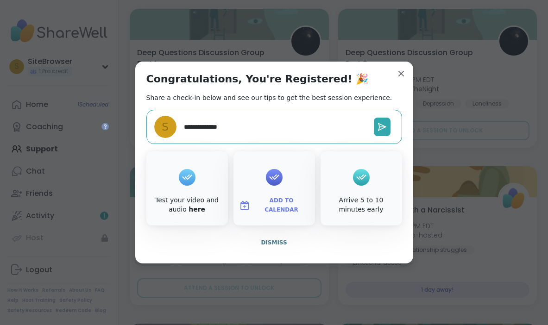
type textarea "*"
type textarea "**********"
type textarea "*"
type textarea "**********"
type textarea "*"
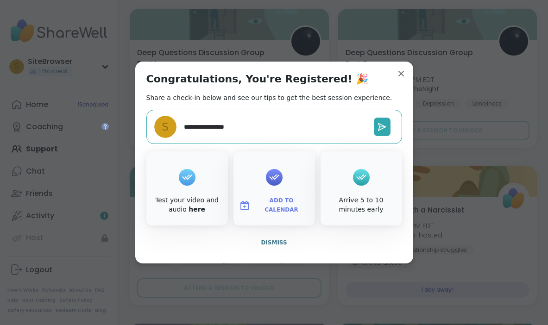
type textarea "**********"
type textarea "*"
type textarea "**********"
type textarea "*"
type textarea "**********"
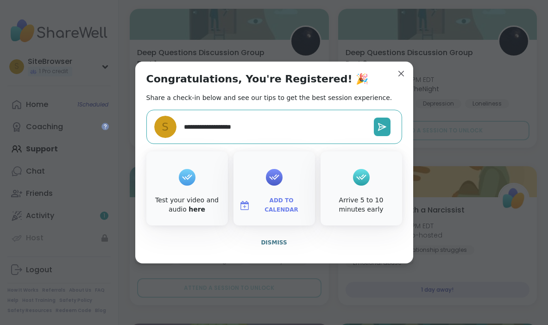
type textarea "*"
type textarea "**********"
type textarea "*"
type textarea "**********"
type textarea "*"
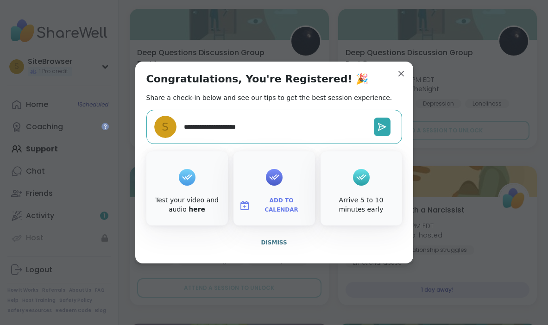
type textarea "**********"
type textarea "*"
type textarea "**********"
type textarea "*"
type textarea "**********"
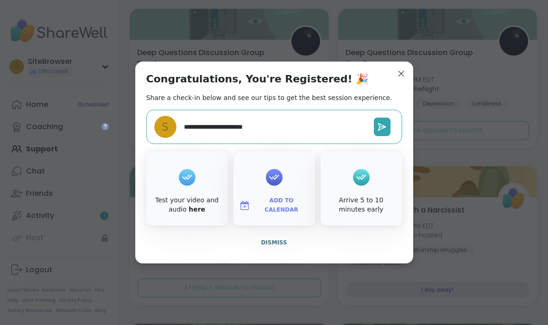
type textarea "*"
type textarea "**********"
type textarea "*"
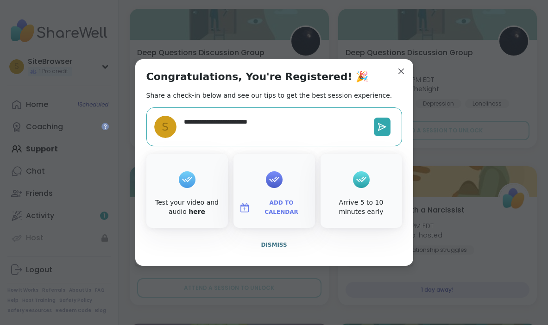
type textarea "**********"
click at [391, 132] on div "**********" at bounding box center [274, 126] width 256 height 39
click at [384, 128] on button at bounding box center [382, 127] width 17 height 19
type textarea "*"
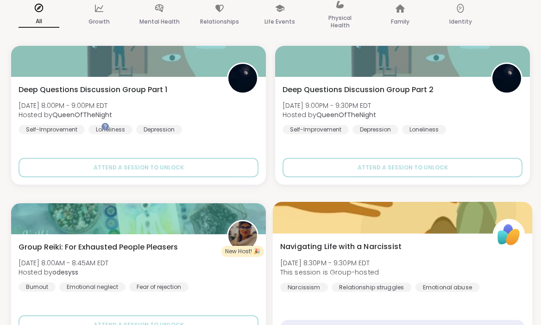
click at [452, 320] on div "1 day away!" at bounding box center [402, 328] width 245 height 16
click at [437, 320] on div "1 day away!" at bounding box center [402, 328] width 245 height 16
click at [398, 281] on div "Navigating Life with a Narcissist [DATE] 8:30PM - 9:30PM EDT This session is Gr…" at bounding box center [403, 288] width 260 height 110
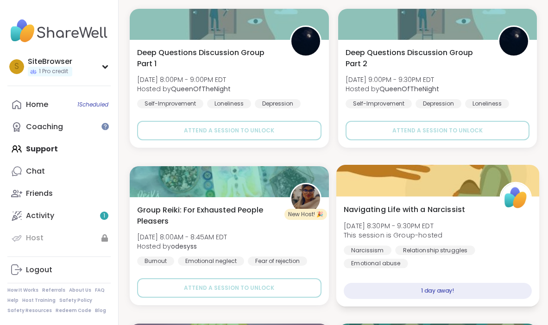
click at [398, 284] on div "About this Group" at bounding box center [422, 290] width 235 height 13
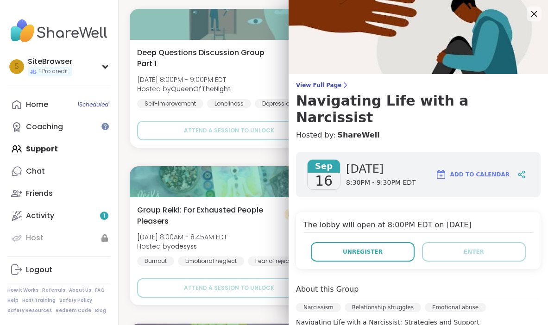
click at [410, 220] on h4 "The lobby will open at 8:00PM EDT on [DATE]" at bounding box center [418, 226] width 230 height 13
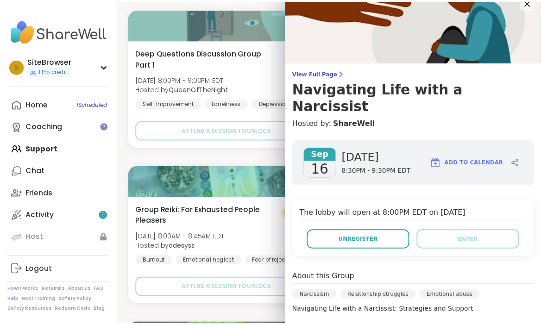
scroll to position [0, 0]
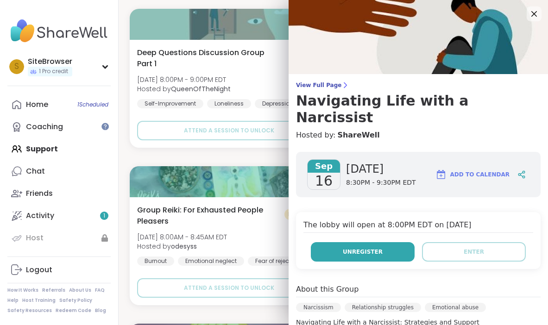
click at [382, 242] on button "Unregister" at bounding box center [363, 251] width 104 height 19
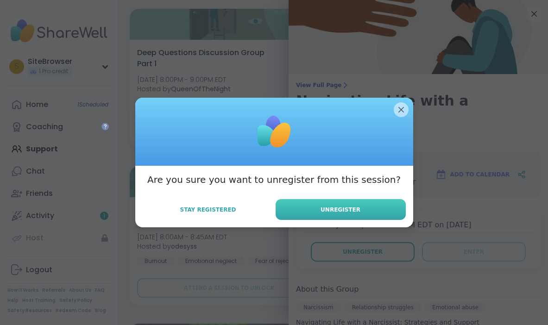
click at [350, 207] on span "Unregister" at bounding box center [341, 210] width 40 height 8
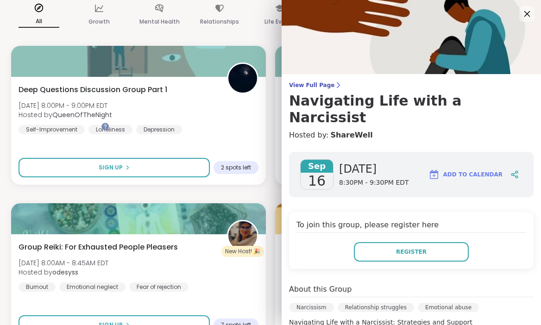
click at [523, 10] on icon at bounding box center [527, 14] width 12 height 12
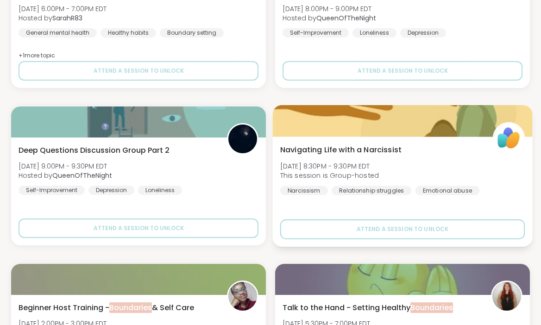
scroll to position [762, 0]
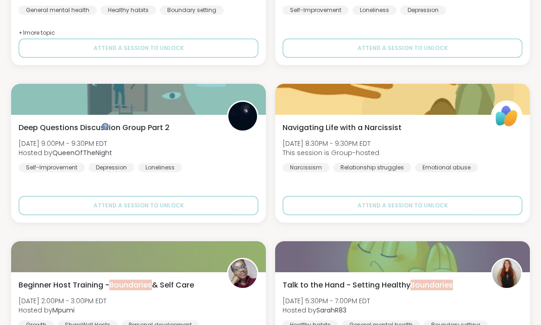
click at [0, 0] on link "Activity 1" at bounding box center [0, 0] width 0 height 0
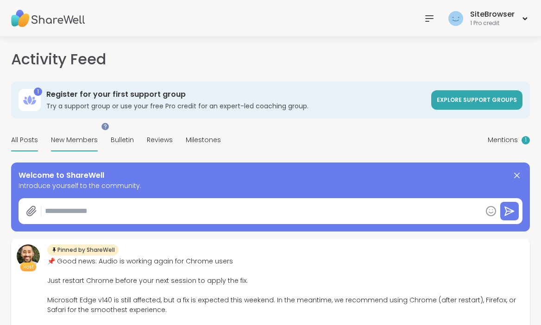
click at [98, 135] on span "New Members" at bounding box center [74, 140] width 47 height 10
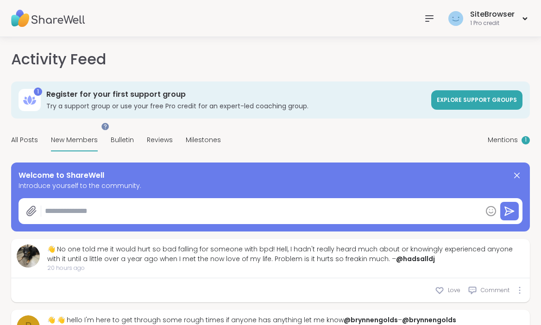
click at [270, 202] on textarea at bounding box center [261, 211] width 440 height 19
type textarea "*"
click at [528, 130] on div "Mentions 1" at bounding box center [509, 141] width 42 height 22
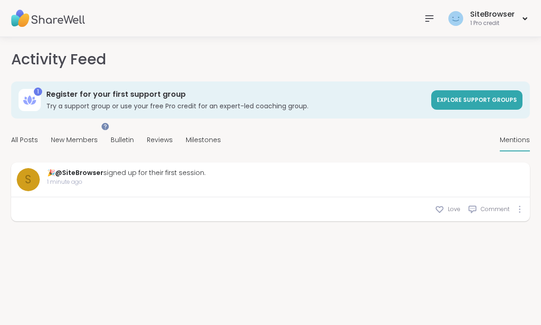
click at [0, 0] on link "Chat" at bounding box center [0, 0] width 0 height 0
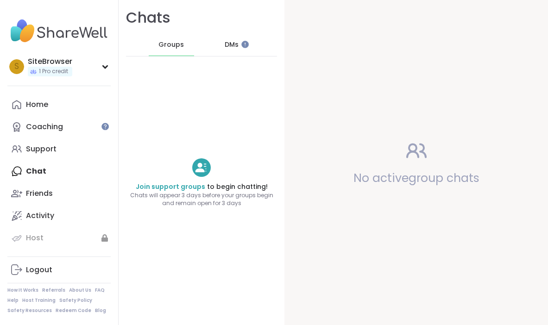
click at [177, 45] on span "Groups" at bounding box center [170, 44] width 25 height 9
click at [195, 176] on div at bounding box center [201, 167] width 19 height 19
click at [200, 200] on span "Chats will appear 3 days before your groups begin and remain open for 3 days" at bounding box center [202, 200] width 166 height 16
click at [179, 195] on span "Chats will appear 3 days before your groups begin and remain open for 3 days" at bounding box center [202, 200] width 166 height 16
click at [179, 187] on link "Join support groups" at bounding box center [170, 186] width 69 height 9
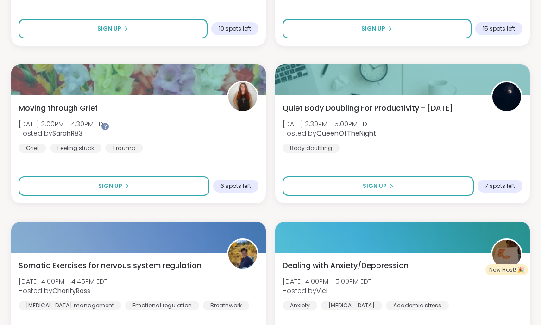
scroll to position [2708, 0]
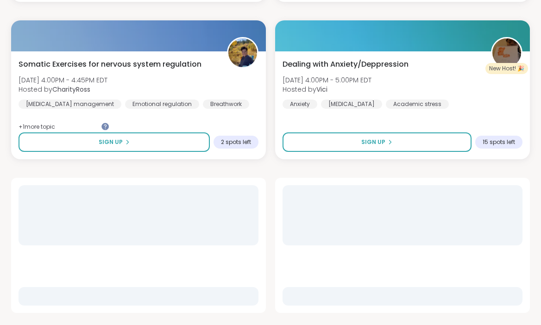
scroll to position [2909, 0]
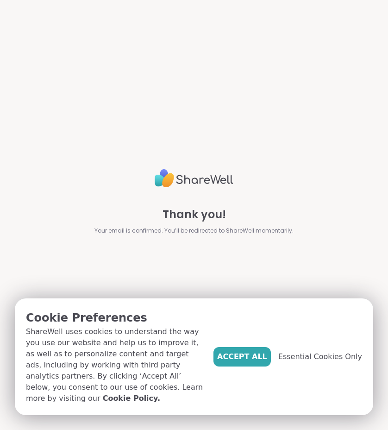
click at [289, 284] on div "Thank you! Your email is confirmed. You’ll be redirected to ShareWell momentari…" at bounding box center [194, 215] width 272 height 430
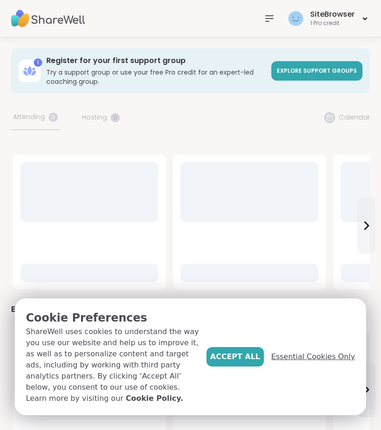
click at [305, 362] on span "Essential Cookies Only" at bounding box center [313, 356] width 84 height 11
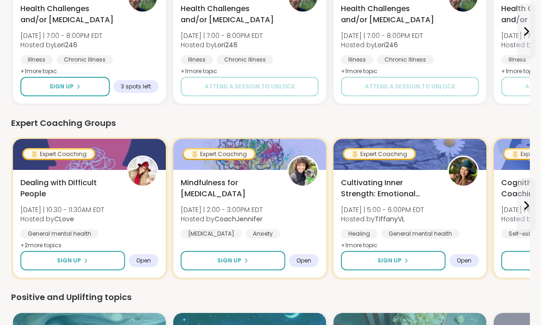
scroll to position [220, 0]
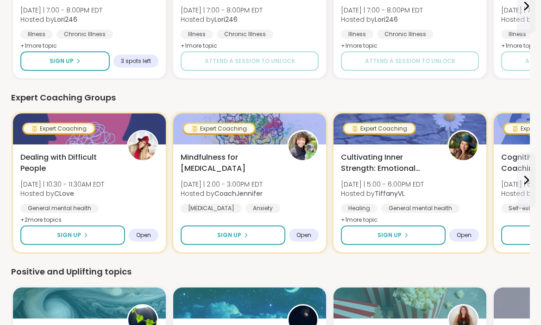
click at [0, 0] on link "Activity" at bounding box center [0, 0] width 0 height 0
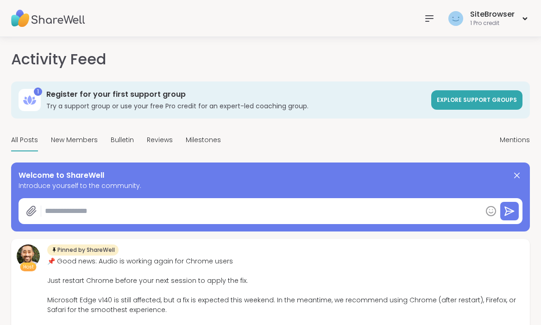
type textarea "*"
click at [0, 0] on div "Support" at bounding box center [0, 0] width 0 height 0
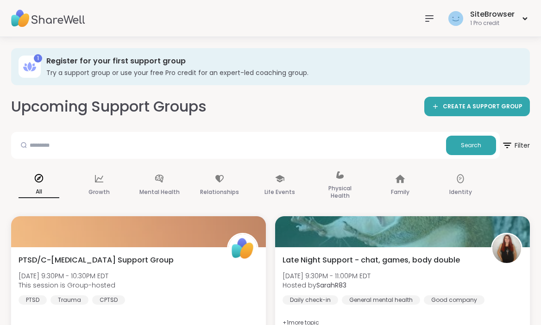
click at [0, 0] on link "Host" at bounding box center [0, 0] width 0 height 0
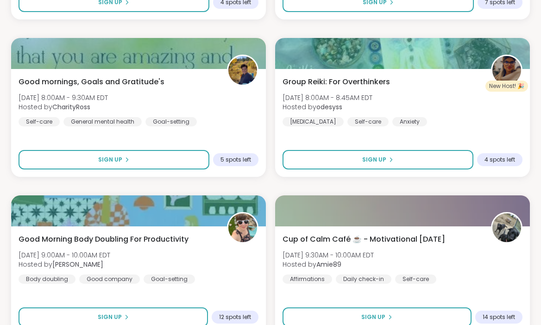
scroll to position [1447, 0]
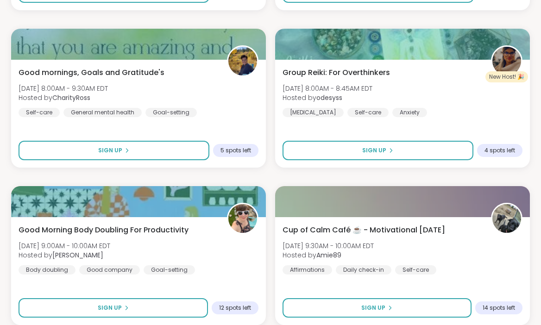
click at [0, 0] on link "Home" at bounding box center [0, 0] width 0 height 0
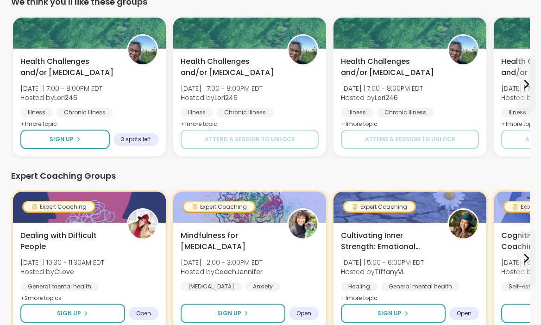
scroll to position [156, 0]
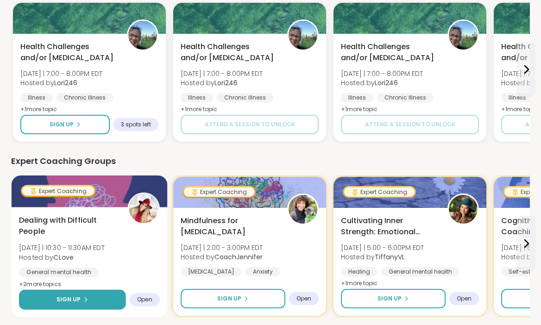
click at [126, 290] on button "Sign Up" at bounding box center [72, 300] width 107 height 20
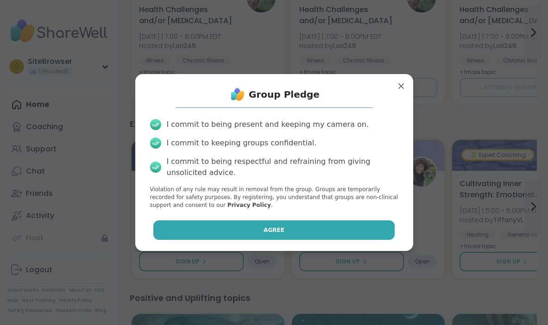
click at [244, 231] on button "Agree" at bounding box center [273, 229] width 241 height 19
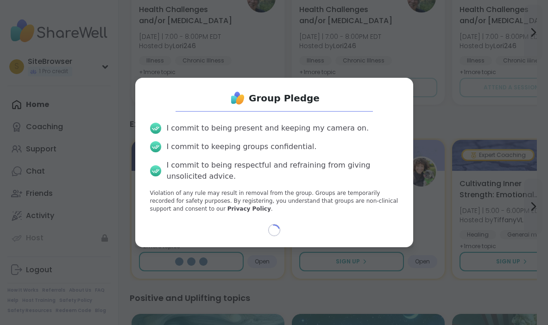
select select "**"
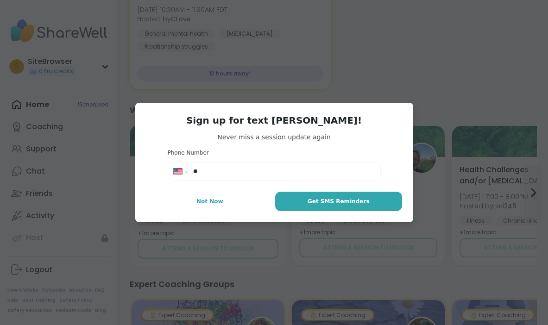
click at [219, 205] on button "Not Now" at bounding box center [209, 201] width 127 height 19
type textarea "*"
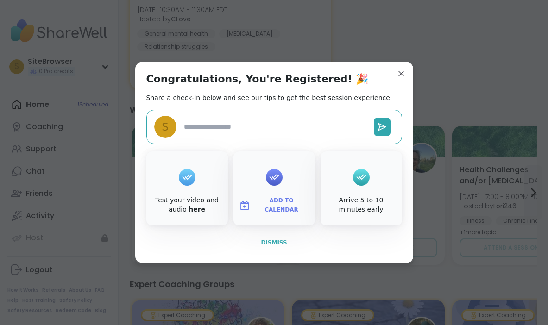
click at [272, 245] on span "Dismiss" at bounding box center [274, 242] width 26 height 6
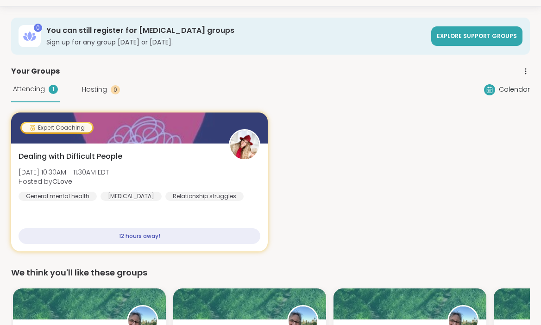
scroll to position [0, 0]
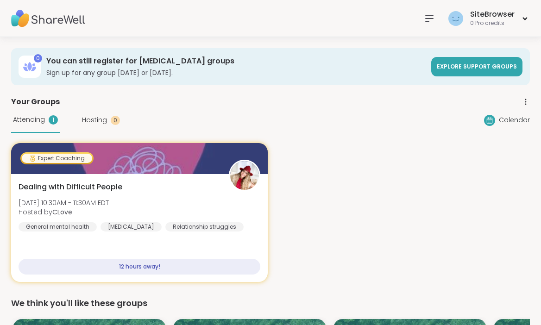
click at [388, 115] on div "Calendar" at bounding box center [507, 120] width 46 height 11
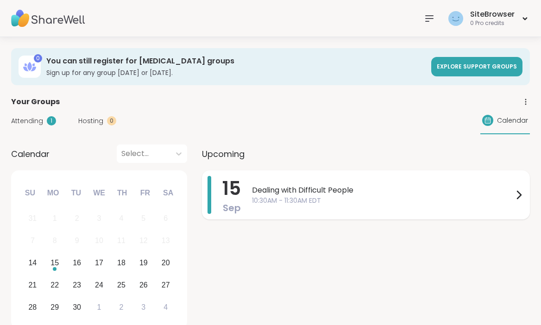
click at [388, 196] on span "10:30AM - 11:30AM EDT" at bounding box center [382, 201] width 261 height 10
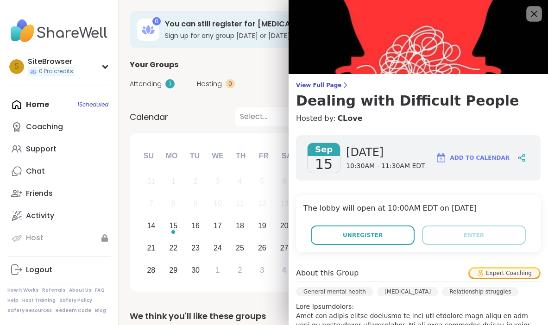
click at [388, 11] on icon at bounding box center [534, 14] width 12 height 12
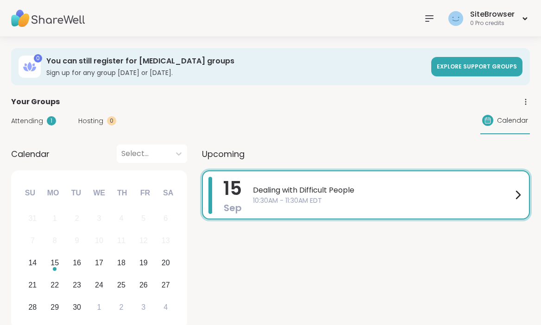
click at [388, 230] on div "15 Sep Dealing with Difficult People 10:30AM - 11:30AM EDT" at bounding box center [366, 251] width 328 height 162
click at [388, 107] on div "Calendar" at bounding box center [505, 120] width 50 height 27
click at [388, 115] on div at bounding box center [487, 120] width 11 height 11
click at [388, 116] on span "Calendar" at bounding box center [512, 121] width 31 height 10
click at [0, 0] on div "Chat" at bounding box center [0, 0] width 0 height 0
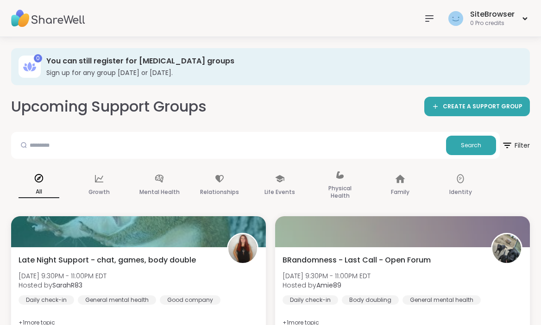
click at [0, 0] on link "Chat" at bounding box center [0, 0] width 0 height 0
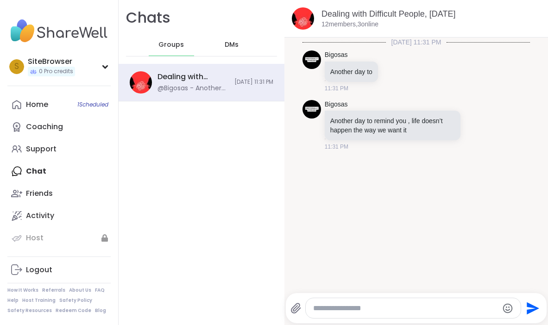
click at [355, 312] on textarea "Type your message" at bounding box center [405, 308] width 185 height 9
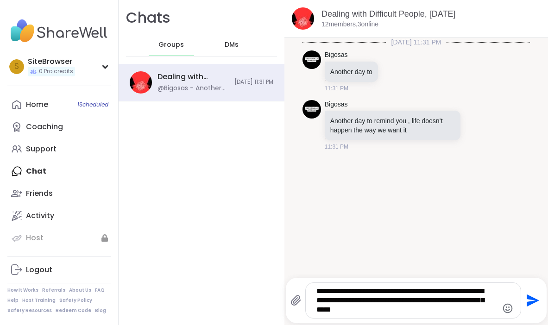
type textarea "**********"
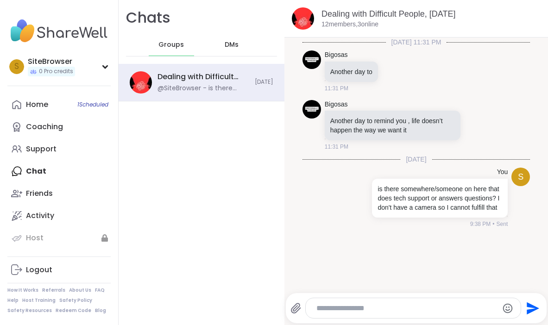
click at [388, 312] on textarea "Type your message" at bounding box center [405, 308] width 178 height 9
click at [388, 308] on textarea "Type your message" at bounding box center [405, 308] width 178 height 9
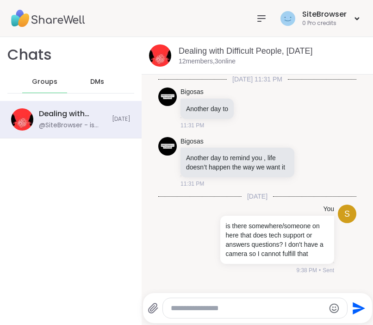
click at [256, 15] on icon at bounding box center [261, 18] width 11 height 11
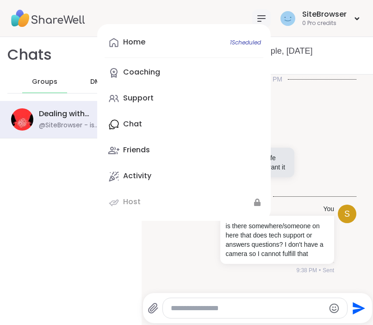
click at [123, 120] on div "Home 1 Scheduled Coaching Support Chat Friends Activity Host" at bounding box center [184, 122] width 174 height 197
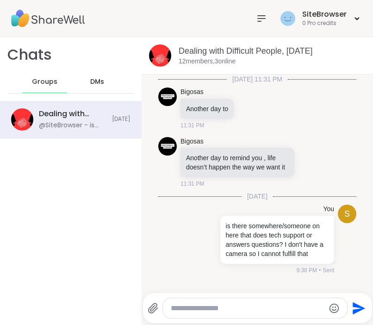
click at [256, 15] on icon at bounding box center [261, 18] width 11 height 11
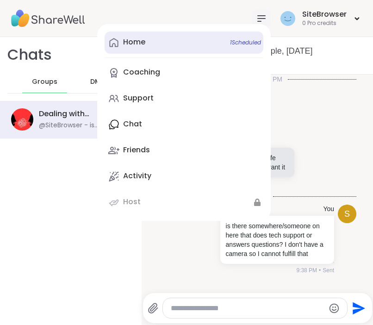
click at [141, 34] on link "Home 1 Scheduled" at bounding box center [184, 42] width 159 height 22
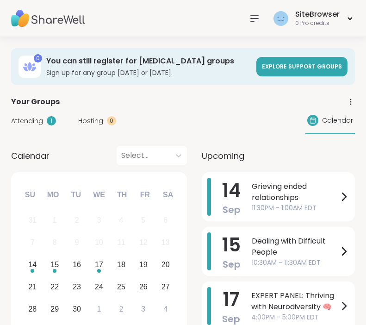
scroll to position [86, 0]
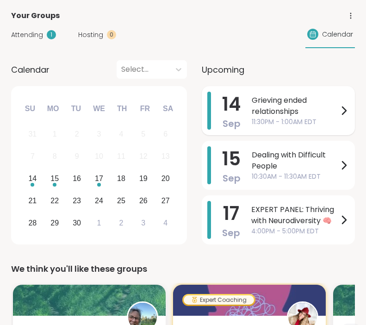
click at [285, 118] on span "11:30PM - 1:00AM EDT" at bounding box center [295, 122] width 87 height 10
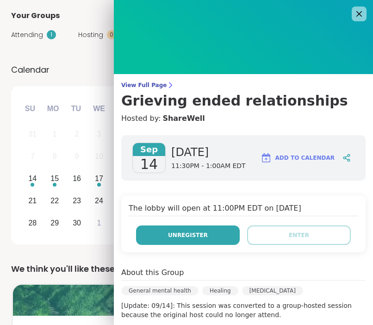
click at [202, 235] on button "Unregister" at bounding box center [188, 235] width 104 height 19
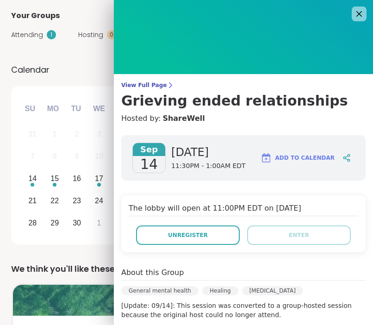
drag, startPoint x: 309, startPoint y: 105, endPoint x: 287, endPoint y: 113, distance: 23.7
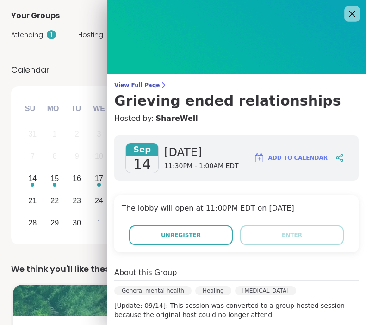
click at [348, 11] on icon at bounding box center [352, 14] width 12 height 12
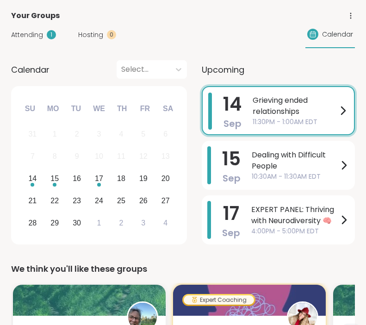
click at [333, 35] on span "Calendar" at bounding box center [337, 35] width 31 height 10
click at [354, 15] on icon at bounding box center [351, 16] width 8 height 8
click at [160, 27] on div "Attending 1 Hosting 0 Calendar" at bounding box center [183, 34] width 344 height 27
drag, startPoint x: 248, startPoint y: 14, endPoint x: 177, endPoint y: 21, distance: 70.8
click at [247, 14] on div "Your Groups" at bounding box center [183, 15] width 344 height 11
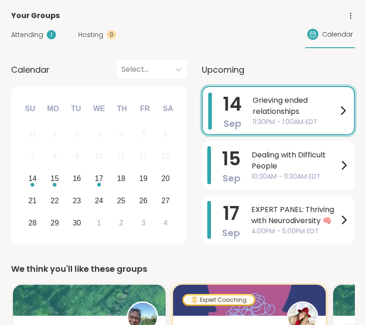
click at [49, 16] on span "Your Groups" at bounding box center [35, 15] width 49 height 11
click at [34, 39] on span "Attending" at bounding box center [27, 35] width 32 height 10
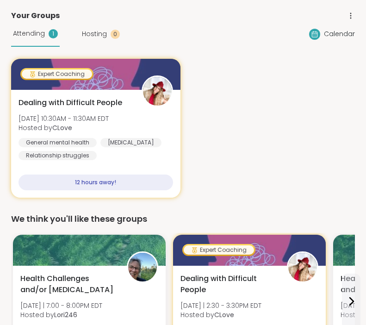
click at [94, 36] on span "Hosting" at bounding box center [94, 34] width 25 height 10
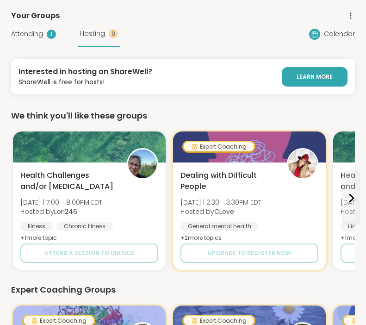
click at [333, 27] on div "Attending 1 Hosting 0 Calendar" at bounding box center [183, 33] width 344 height 25
click at [333, 35] on span "Calendar" at bounding box center [339, 34] width 31 height 10
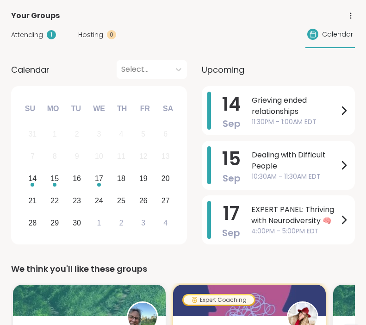
click at [350, 17] on icon at bounding box center [351, 16] width 8 height 8
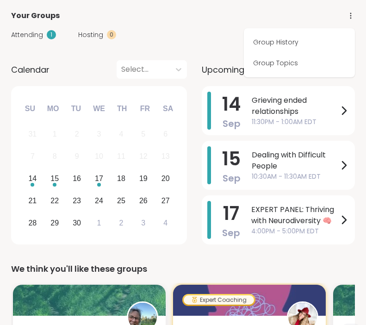
click at [290, 17] on div "Your Groups Group History Group Topics" at bounding box center [183, 15] width 344 height 11
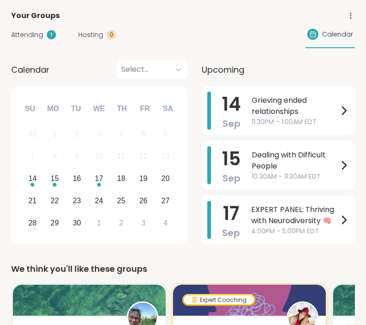
click at [194, 37] on div "Attending 1 Hosting 0 Calendar" at bounding box center [183, 34] width 344 height 27
click at [324, 117] on span "11:30PM - 1:00AM EDT" at bounding box center [295, 122] width 87 height 10
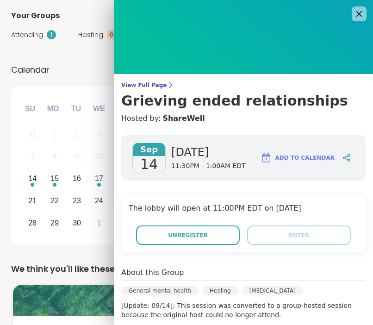
click at [353, 6] on img at bounding box center [243, 37] width 259 height 74
click at [353, 11] on icon at bounding box center [359, 14] width 12 height 12
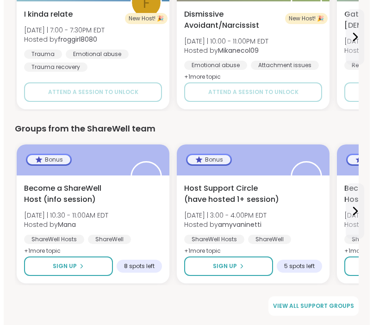
scroll to position [0, 0]
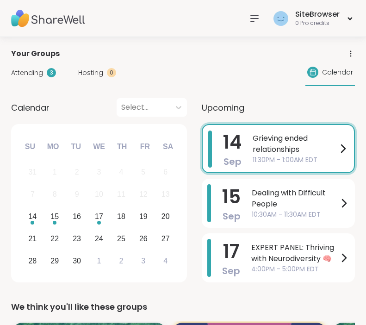
click at [57, 20] on img at bounding box center [48, 18] width 74 height 32
click at [26, 19] on img at bounding box center [48, 18] width 74 height 32
click at [42, 18] on img at bounding box center [48, 18] width 74 height 32
click at [22, 14] on img at bounding box center [48, 18] width 74 height 32
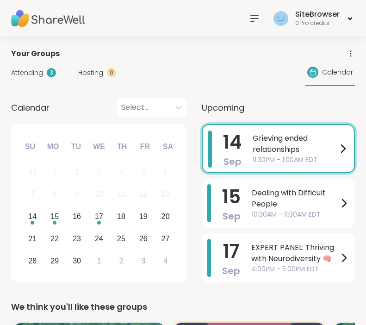
click at [43, 21] on img at bounding box center [48, 18] width 74 height 32
click at [350, 51] on icon at bounding box center [351, 54] width 8 height 8
click at [313, 56] on div "Your Groups" at bounding box center [183, 53] width 344 height 11
click at [334, 24] on div "0 Pro credits" at bounding box center [318, 23] width 44 height 8
drag, startPoint x: 246, startPoint y: 62, endPoint x: 255, endPoint y: 24, distance: 38.6
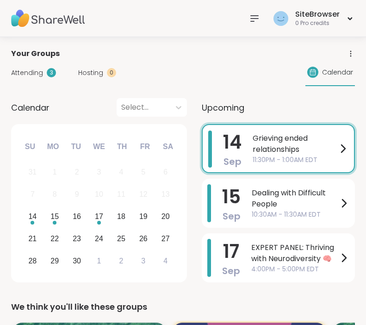
click at [245, 62] on div "Attending 3 Hosting 0 Calendar" at bounding box center [183, 72] width 344 height 27
click at [258, 16] on icon at bounding box center [254, 19] width 7 height 6
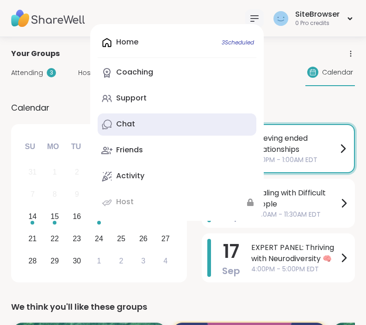
click at [124, 125] on div "Chat" at bounding box center [125, 124] width 19 height 10
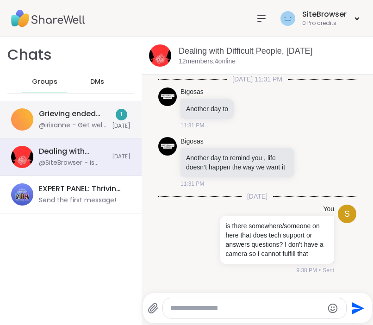
click at [88, 123] on div "@irisanne - Get well soon Grace!" at bounding box center [73, 125] width 68 height 9
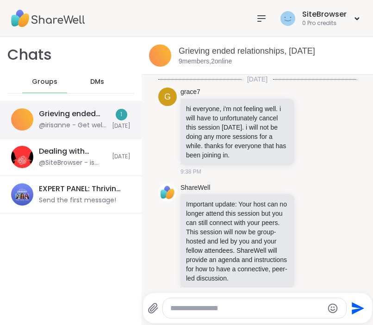
scroll to position [164, 0]
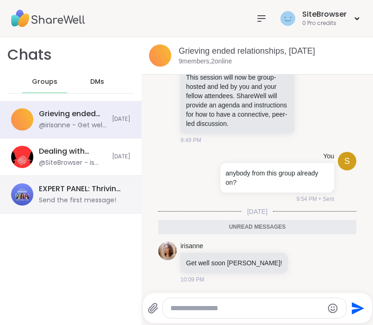
click at [58, 189] on div "EXPERT PANEL: Thriving with Neurodiversity 🧠, Sep 17" at bounding box center [82, 189] width 86 height 10
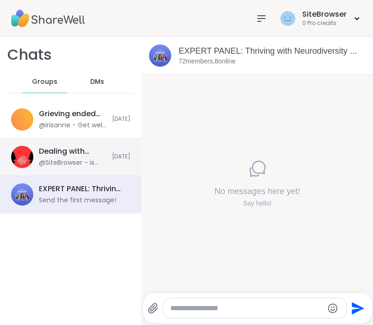
click at [72, 159] on div "@SiteBrowser - is there somewhere/someone on here that does tech support or ans…" at bounding box center [73, 162] width 68 height 9
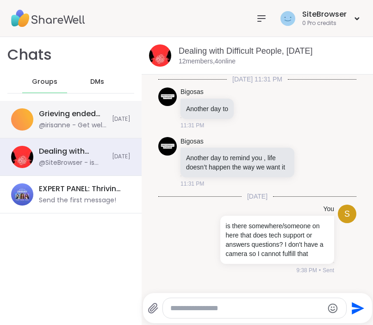
click at [41, 120] on div "Grieving ended relationships, Sep 14 @irisanne - Get well soon Grace!" at bounding box center [73, 119] width 68 height 21
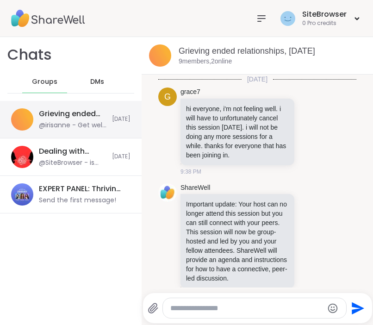
scroll to position [132, 0]
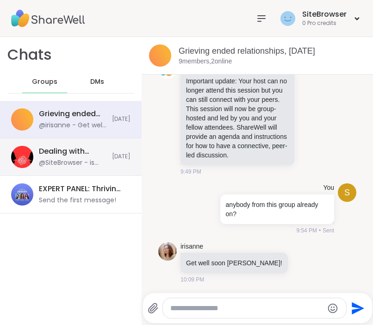
click at [47, 159] on div "Dealing with Difficult People, Sep 15 @SiteBrowser - is there somewhere/someone…" at bounding box center [71, 157] width 142 height 38
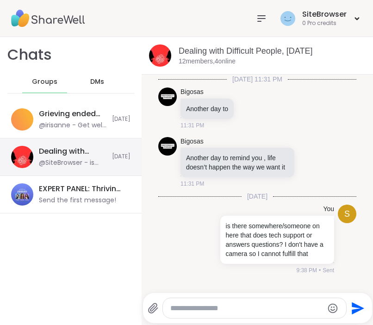
click at [63, 171] on div "Dealing with Difficult People, Sep 15 @SiteBrowser - is there somewhere/someone…" at bounding box center [71, 157] width 142 height 38
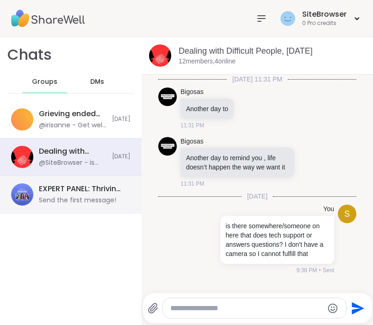
click at [52, 190] on div "EXPERT PANEL: Thriving with Neurodiversity 🧠, Sep 17" at bounding box center [82, 189] width 86 height 10
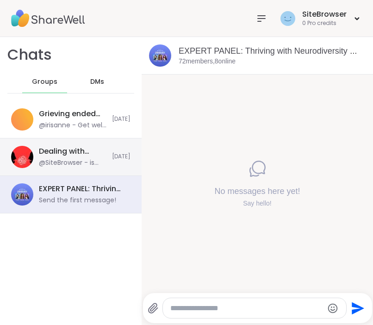
click at [54, 157] on div "Dealing with Difficult People, Sep 15 @SiteBrowser - is there somewhere/someone…" at bounding box center [73, 156] width 68 height 21
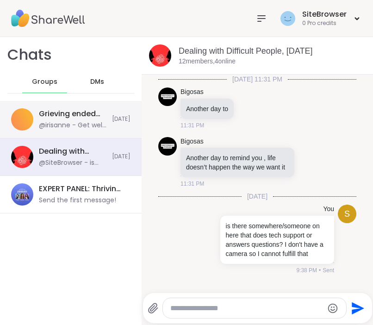
click at [62, 115] on div "Grieving ended relationships, Sep 14" at bounding box center [73, 114] width 68 height 10
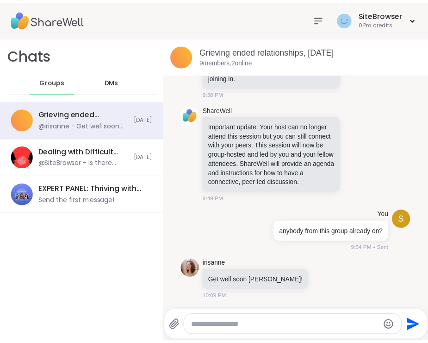
scroll to position [78, 0]
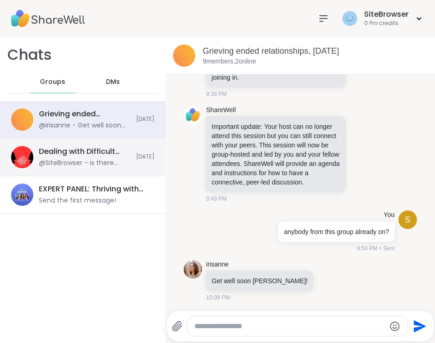
click at [107, 166] on div "@SiteBrowser - is there somewhere/someone on here that does tech support or ans…" at bounding box center [85, 162] width 92 height 9
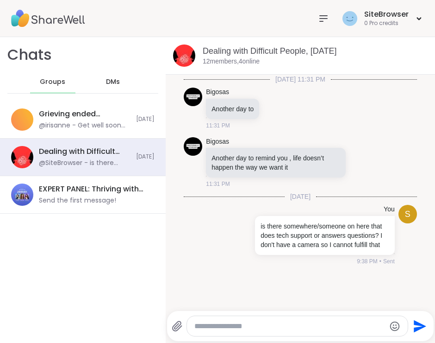
click at [322, 14] on icon at bounding box center [323, 18] width 11 height 11
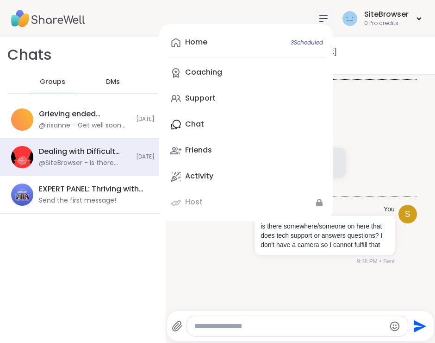
click at [193, 119] on div "Home 3 Scheduled Coaching Support Chat Friends Activity Host" at bounding box center [246, 122] width 174 height 197
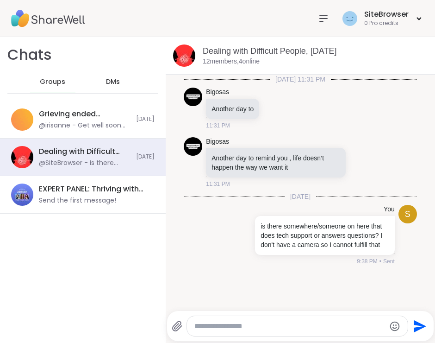
click at [321, 19] on icon at bounding box center [323, 18] width 11 height 11
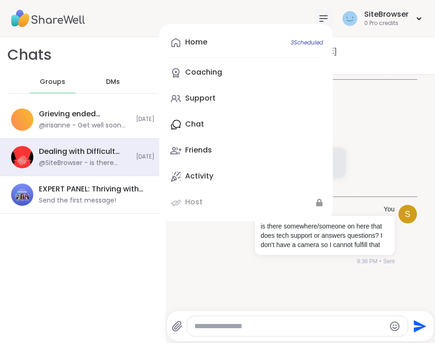
click at [133, 17] on div "Home 3 Scheduled Coaching Support Chat Friends Activity Host SiteBrowser 0 Pro …" at bounding box center [217, 18] width 435 height 37
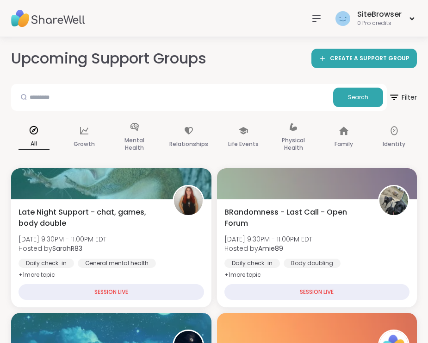
click at [319, 16] on icon at bounding box center [316, 19] width 7 height 6
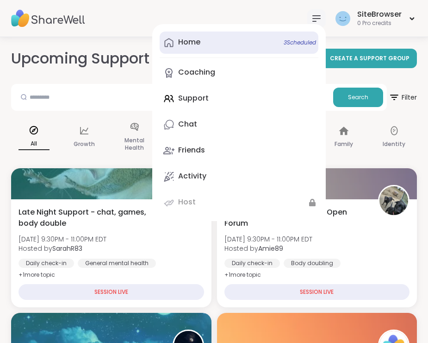
click at [239, 43] on link "Home 3 Scheduled" at bounding box center [239, 42] width 159 height 22
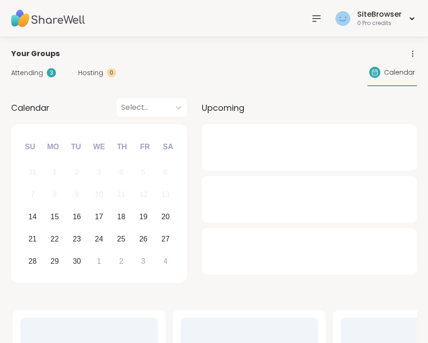
click at [388, 75] on span "Calendar" at bounding box center [399, 73] width 31 height 10
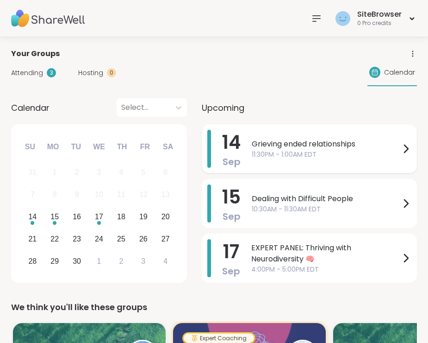
drag, startPoint x: 371, startPoint y: 145, endPoint x: 338, endPoint y: 138, distance: 34.0
click at [338, 138] on span "Grieving ended relationships" at bounding box center [326, 143] width 149 height 11
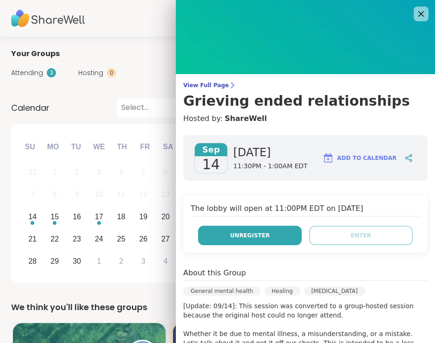
click at [270, 240] on button "Unregister" at bounding box center [250, 235] width 104 height 19
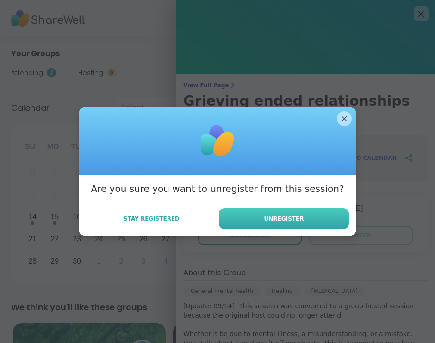
click at [302, 214] on button "Unregister" at bounding box center [284, 218] width 130 height 21
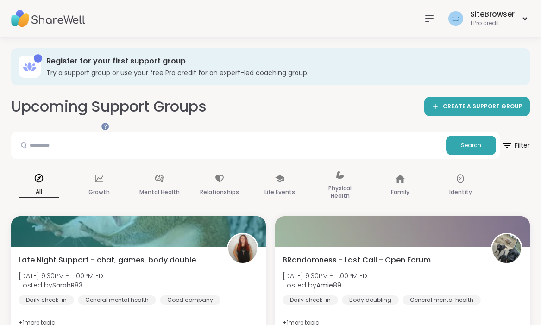
click at [0, 0] on link "Chat" at bounding box center [0, 0] width 0 height 0
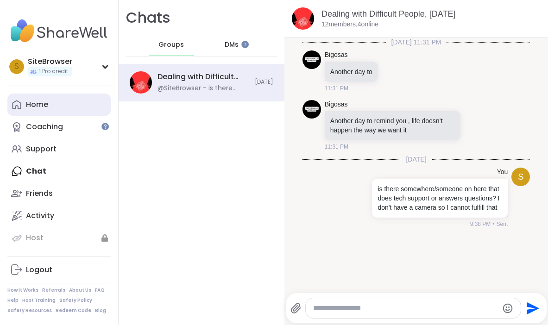
click at [49, 107] on link "Home" at bounding box center [58, 105] width 103 height 22
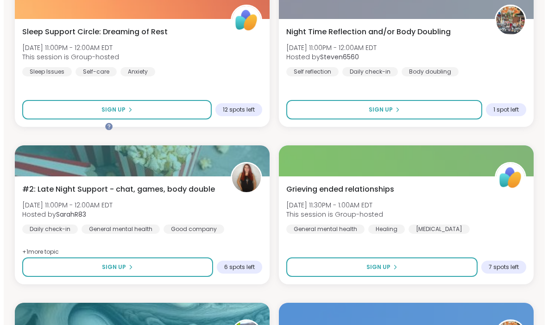
scroll to position [742, 0]
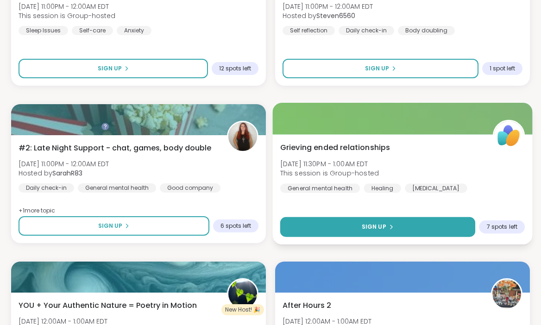
click at [402, 217] on button "Sign Up" at bounding box center [377, 227] width 195 height 20
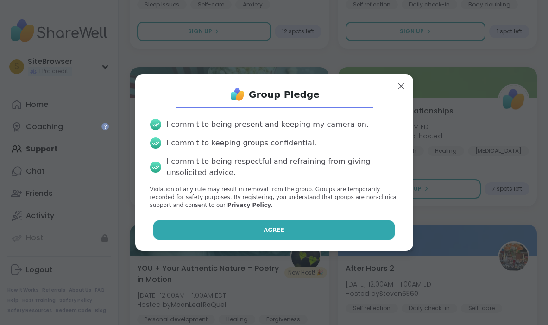
click at [255, 231] on button "Agree" at bounding box center [273, 229] width 241 height 19
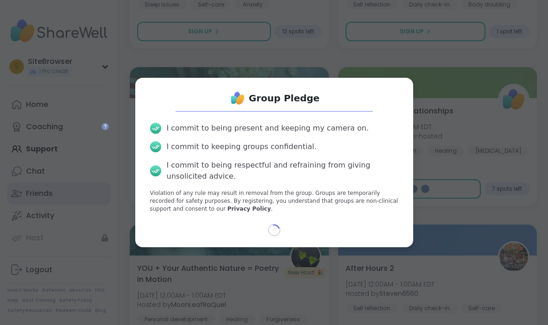
select select "**"
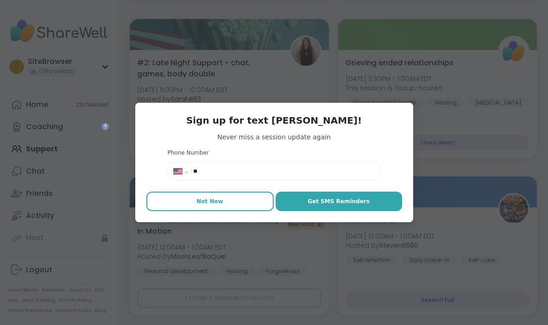
drag, startPoint x: 237, startPoint y: 199, endPoint x: 186, endPoint y: 198, distance: 51.0
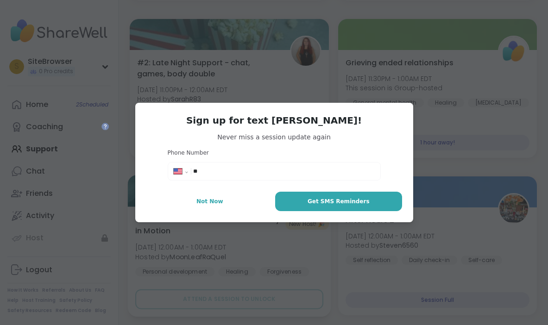
click at [236, 199] on button "Not Now" at bounding box center [209, 201] width 127 height 19
type textarea "*"
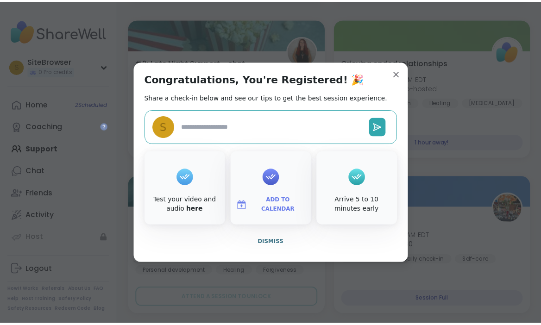
scroll to position [0, 0]
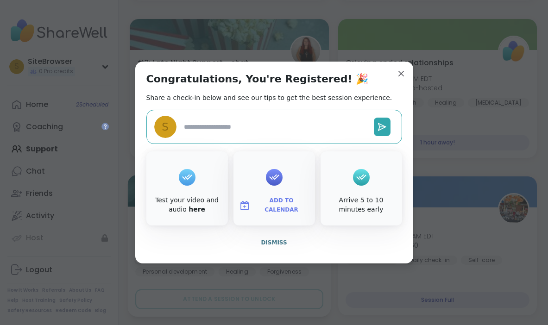
click at [276, 242] on span "Dismiss" at bounding box center [274, 242] width 26 height 6
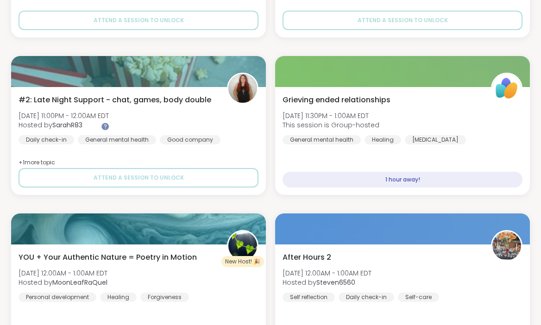
click at [0, 0] on link "Chat" at bounding box center [0, 0] width 0 height 0
